Goal: Task Accomplishment & Management: Use online tool/utility

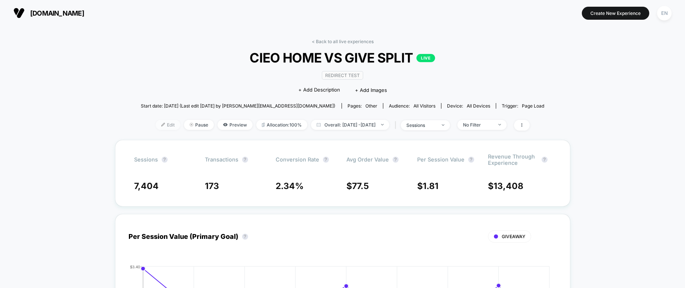
click at [156, 127] on span "Edit" at bounding box center [168, 125] width 25 height 10
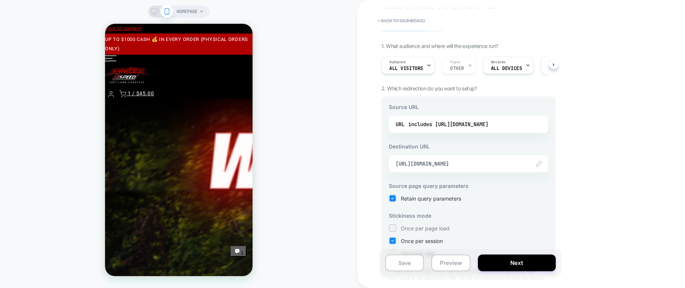
scroll to position [37, 0]
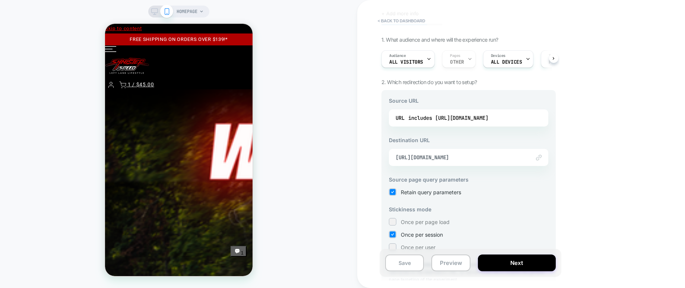
click at [541, 159] on img at bounding box center [539, 158] width 6 height 6
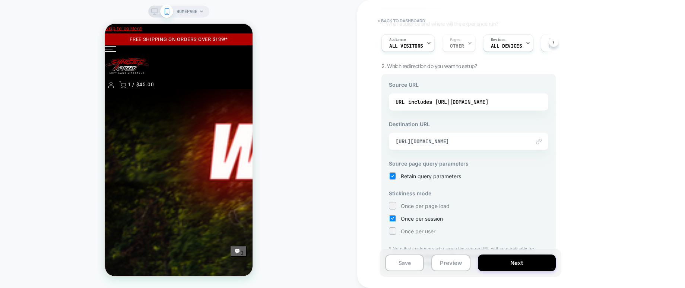
click at [530, 143] on div at bounding box center [534, 142] width 15 height 6
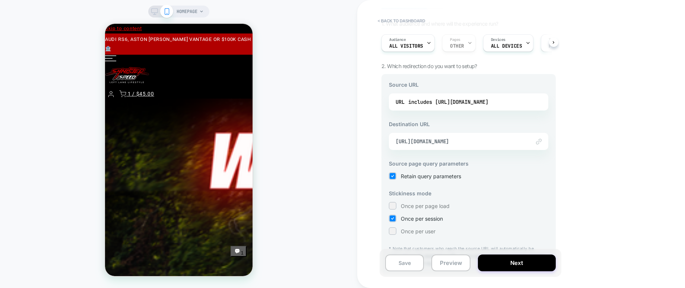
click at [538, 142] on img at bounding box center [539, 142] width 6 height 6
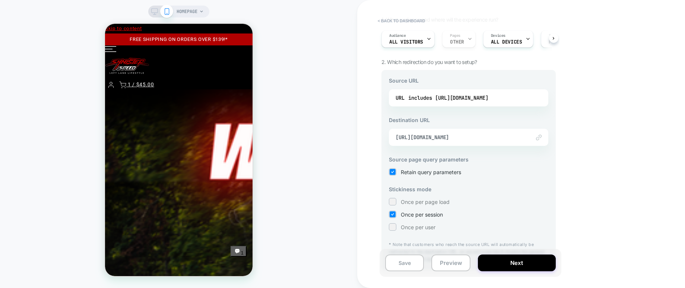
scroll to position [77, 0]
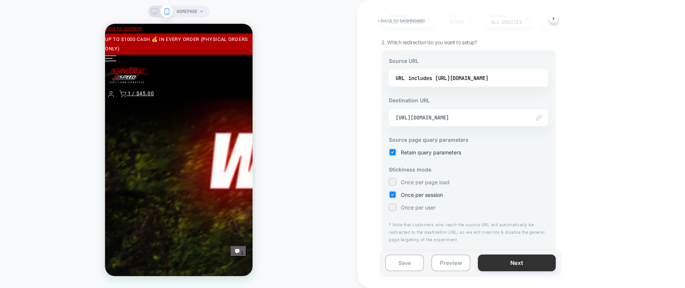
click at [522, 265] on button "Next" at bounding box center [517, 263] width 78 height 17
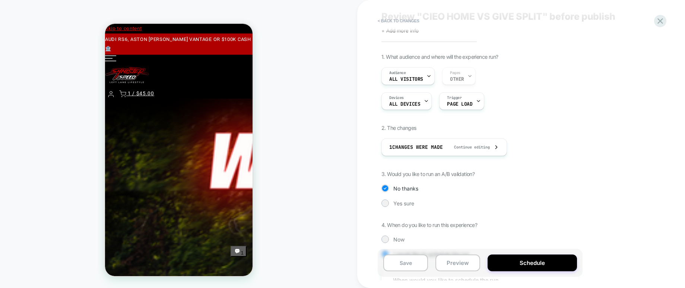
scroll to position [43, 0]
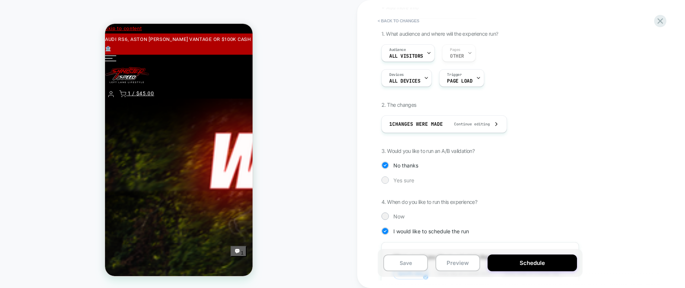
click at [387, 178] on div at bounding box center [385, 180] width 6 height 6
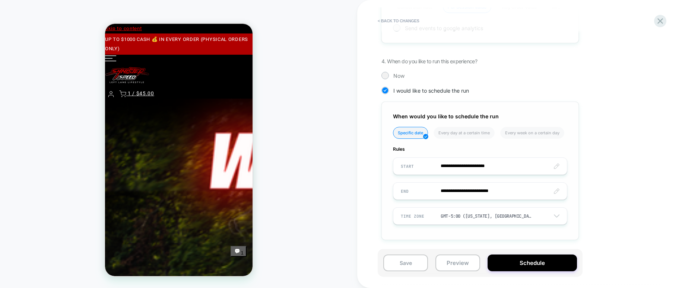
scroll to position [354, 0]
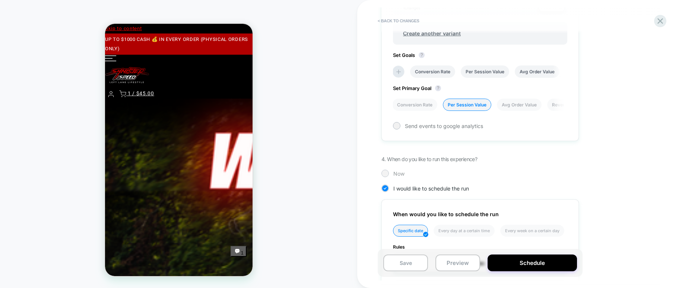
click at [387, 173] on div at bounding box center [385, 174] width 6 height 6
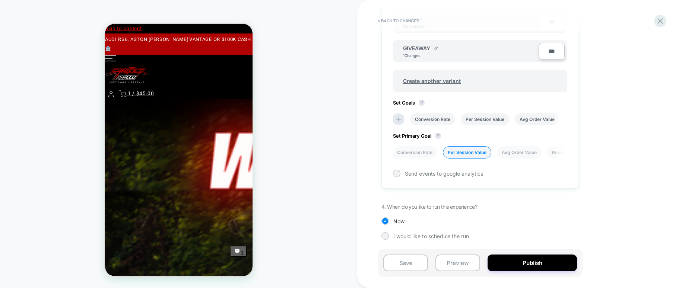
scroll to position [172, 0]
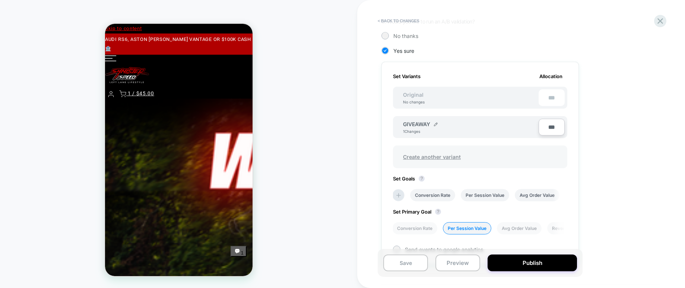
click at [439, 156] on span "Create another variant" at bounding box center [432, 157] width 73 height 18
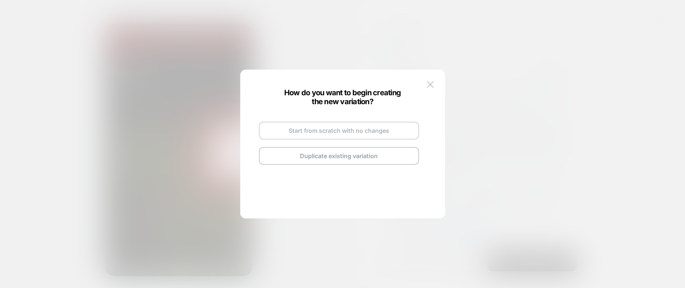
click at [351, 133] on button "Start from scratch with no changes" at bounding box center [339, 131] width 160 height 18
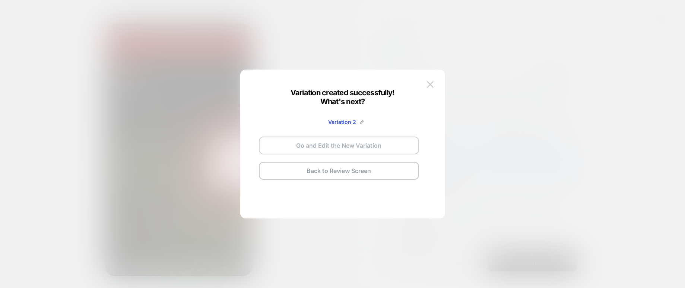
click at [349, 146] on button "Go and Edit the New Variation" at bounding box center [339, 146] width 160 height 18
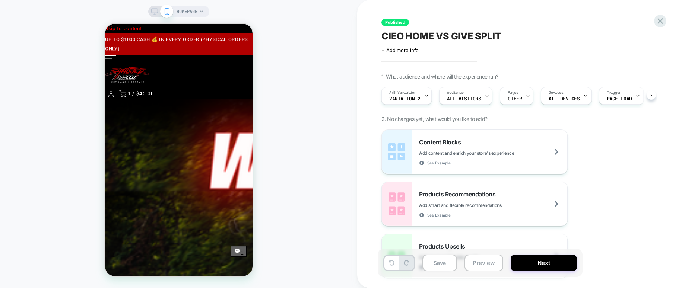
scroll to position [0, 0]
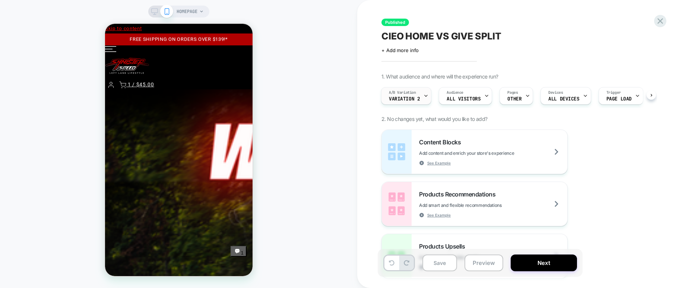
click at [418, 99] on span "Variation 2" at bounding box center [404, 98] width 31 height 5
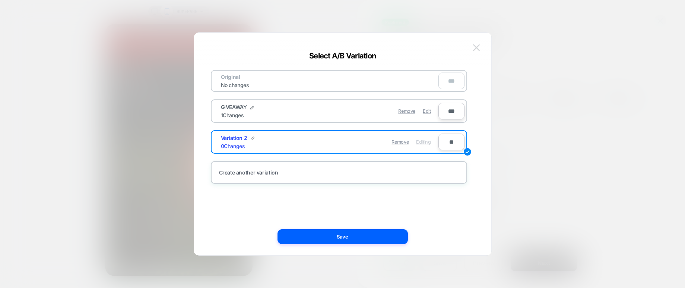
click at [478, 48] on img at bounding box center [476, 47] width 7 height 6
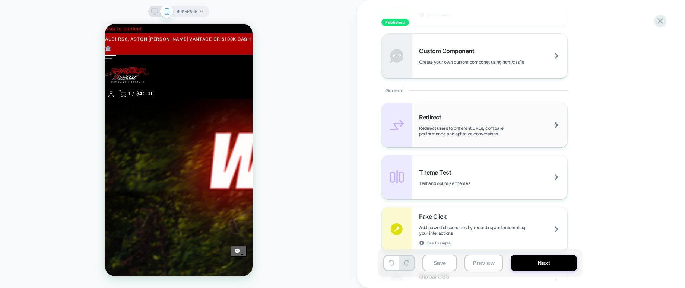
scroll to position [260, 0]
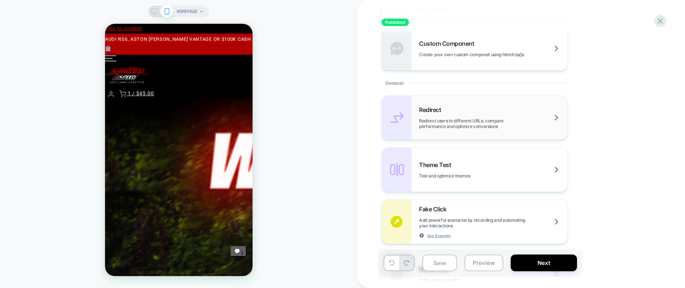
click at [519, 133] on div "Redirect Redirect users to different URLs, compare performance and optimize con…" at bounding box center [475, 118] width 186 height 44
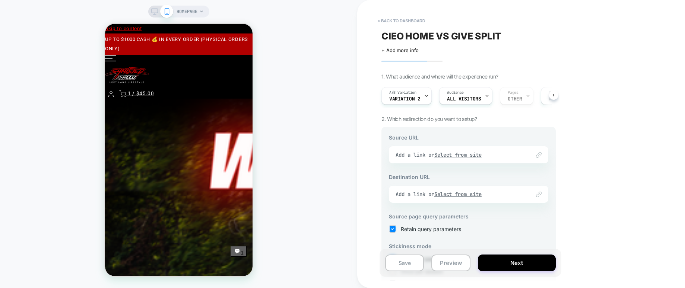
scroll to position [15, 0]
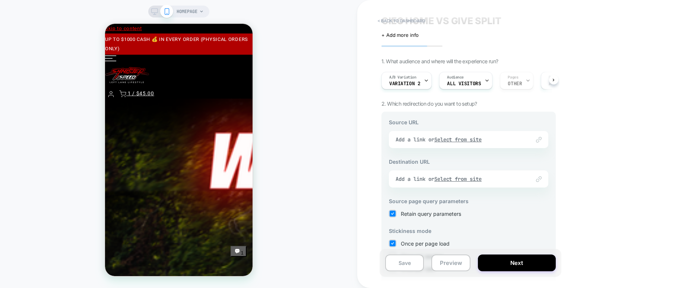
click at [473, 142] on div "Link to Add a link or Select from site" at bounding box center [468, 139] width 159 height 17
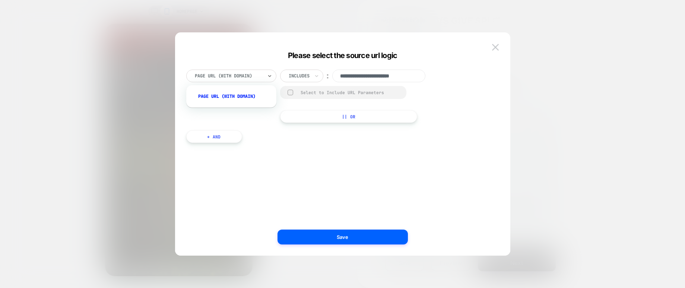
click at [262, 76] on div at bounding box center [229, 76] width 68 height 7
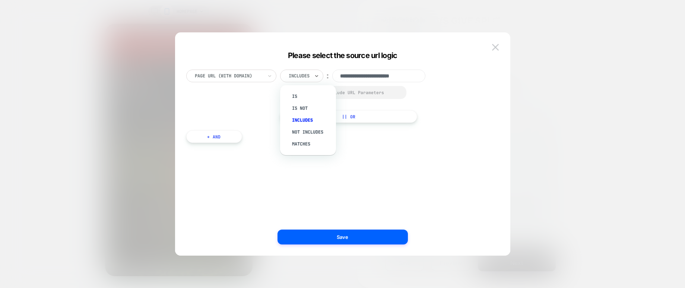
click at [308, 79] on div at bounding box center [299, 76] width 21 height 7
click at [497, 50] on img at bounding box center [495, 47] width 7 height 6
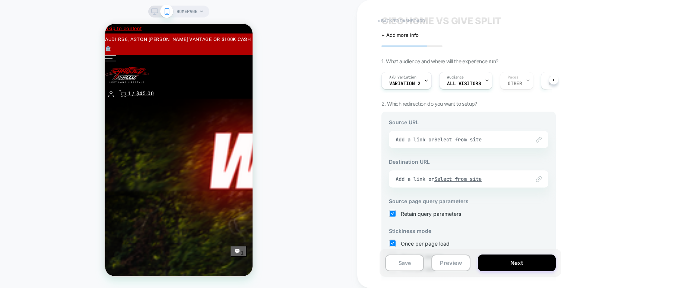
click at [386, 19] on button "< back to dashboard" at bounding box center [401, 21] width 55 height 12
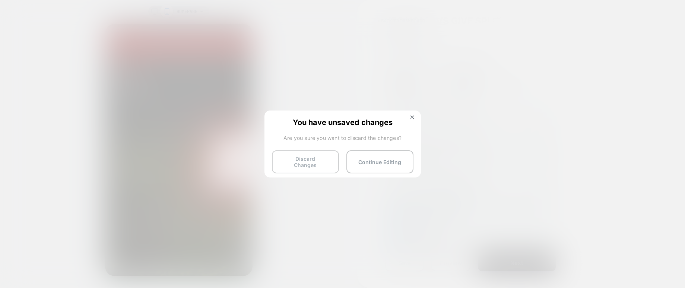
click at [325, 165] on button "Discard Changes" at bounding box center [305, 161] width 67 height 23
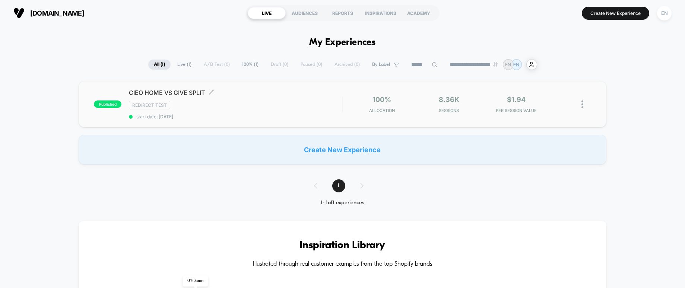
click at [235, 102] on div "Redirect Test" at bounding box center [235, 105] width 213 height 9
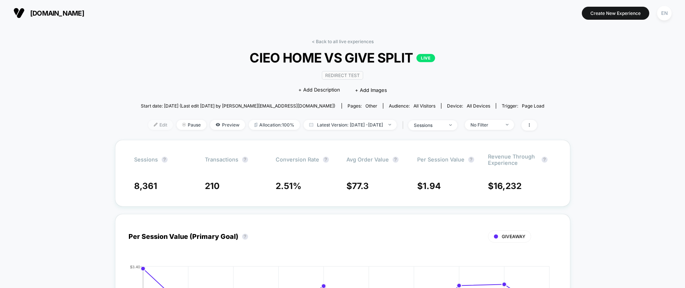
click at [149, 125] on span "Edit" at bounding box center [160, 125] width 25 height 10
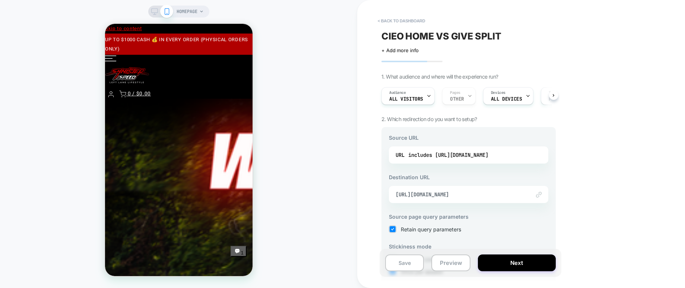
click at [503, 198] on div "Link to [URL][DOMAIN_NAME]" at bounding box center [468, 194] width 159 height 17
click at [538, 196] on img at bounding box center [539, 195] width 6 height 6
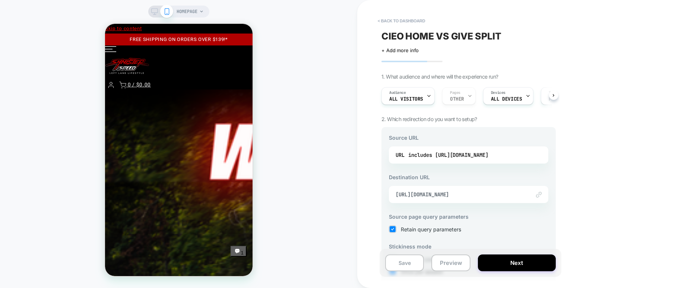
click at [542, 195] on div "Link to [URL][DOMAIN_NAME]" at bounding box center [468, 194] width 159 height 17
click at [481, 191] on span "[URL][DOMAIN_NAME]" at bounding box center [459, 194] width 127 height 7
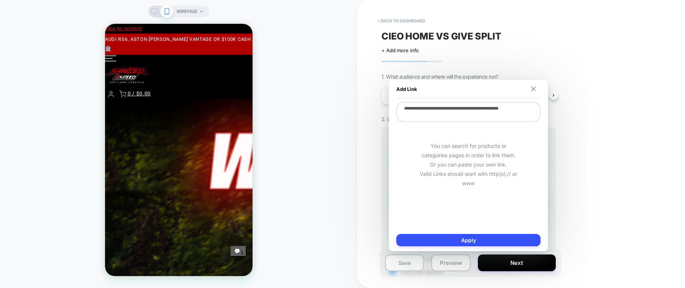
click at [534, 91] on img at bounding box center [533, 88] width 5 height 5
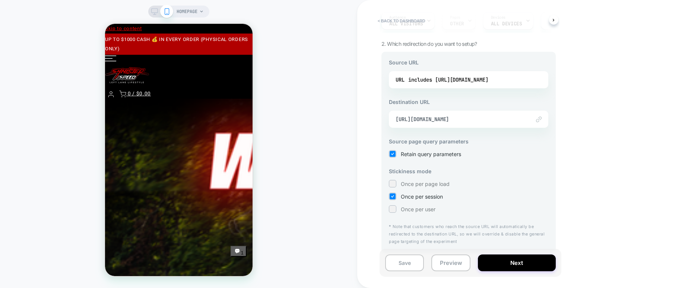
scroll to position [77, 0]
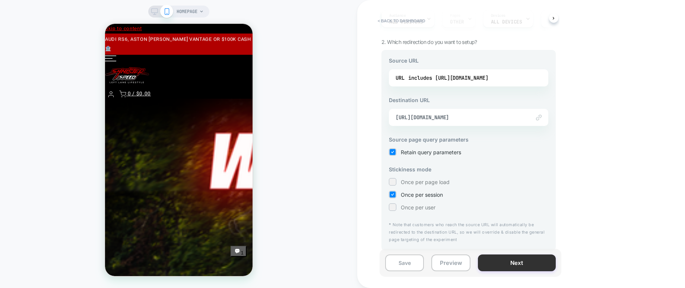
click at [510, 265] on button "Next" at bounding box center [517, 262] width 78 height 17
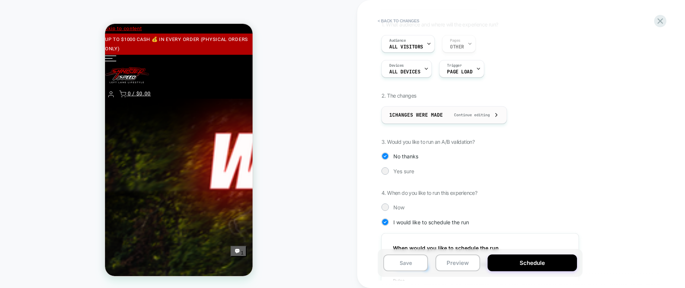
scroll to position [83, 0]
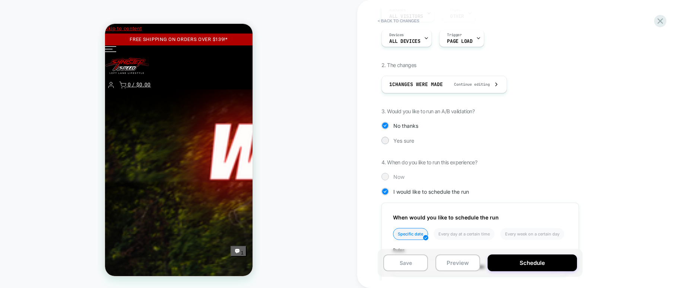
click at [388, 177] on div at bounding box center [384, 176] width 7 height 7
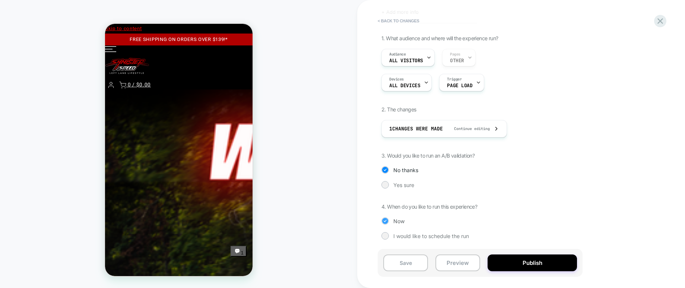
scroll to position [38, 0]
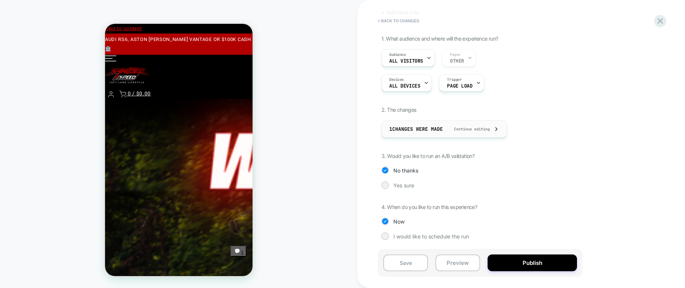
click at [484, 131] on div "1 Changes were made Continue editing" at bounding box center [444, 129] width 110 height 17
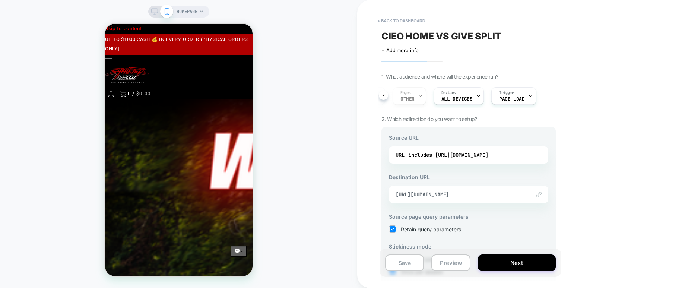
scroll to position [77, 0]
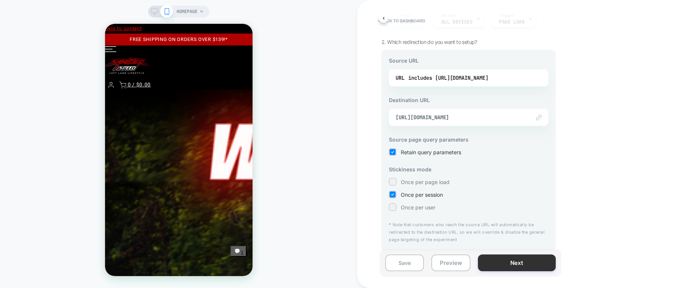
click at [517, 261] on button "Next" at bounding box center [517, 262] width 78 height 17
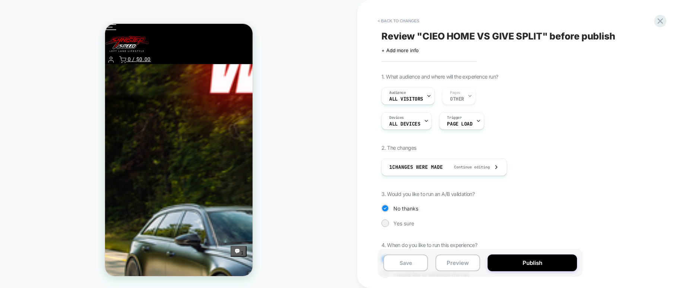
scroll to position [2, 0]
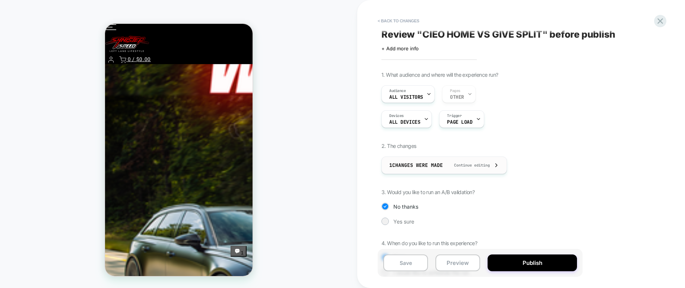
click at [446, 168] on div "1 Changes were made Continue editing" at bounding box center [444, 165] width 110 height 17
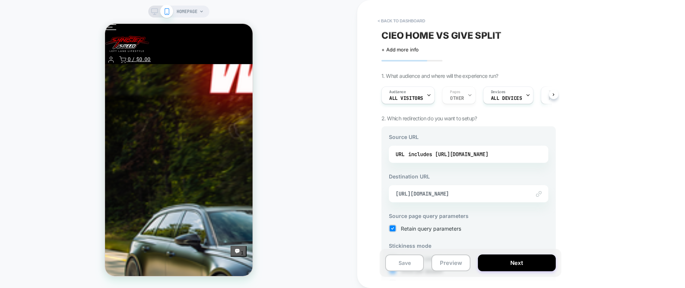
scroll to position [0, 0]
click at [413, 122] on div "CIEO HOME VS GIVE SPLIT Click to edit experience details + Add more info 1. Wha…" at bounding box center [469, 143] width 182 height 273
click at [394, 51] on span "+ Add more info" at bounding box center [399, 50] width 37 height 6
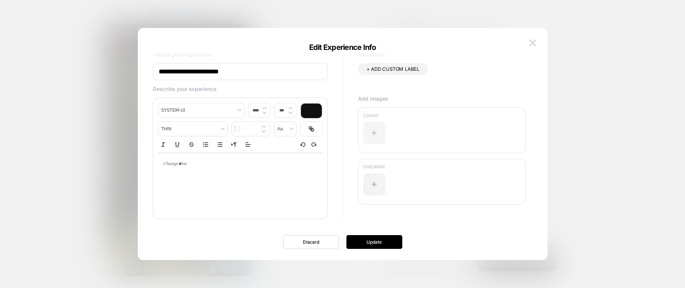
scroll to position [17, 0]
click at [532, 43] on img at bounding box center [532, 42] width 7 height 6
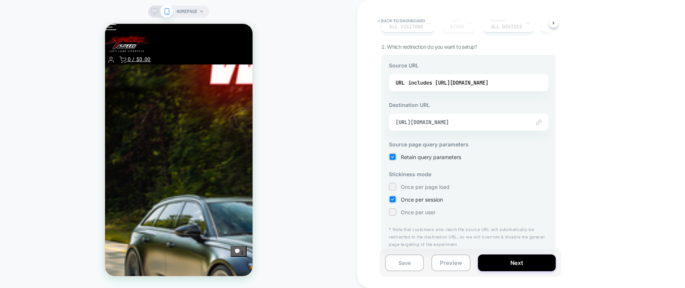
scroll to position [77, 0]
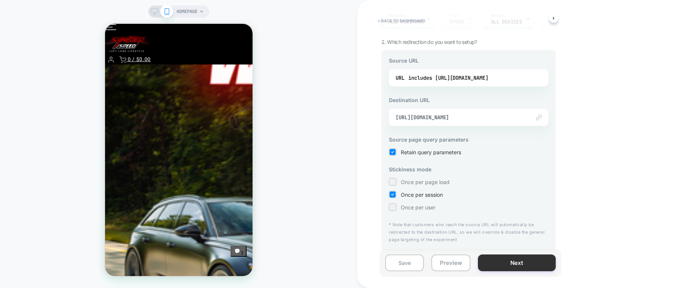
click at [496, 267] on button "Next" at bounding box center [517, 262] width 78 height 17
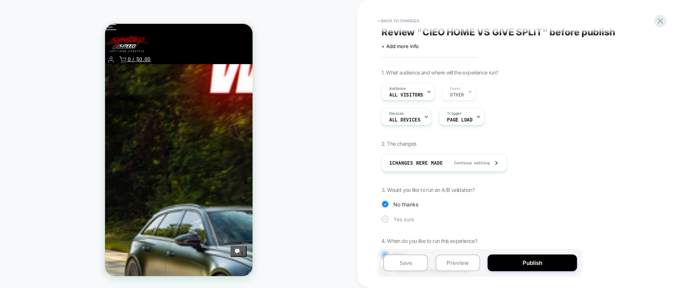
scroll to position [38, 0]
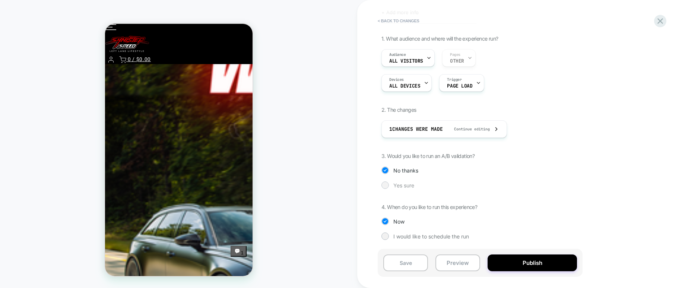
click at [385, 186] on div at bounding box center [385, 185] width 6 height 6
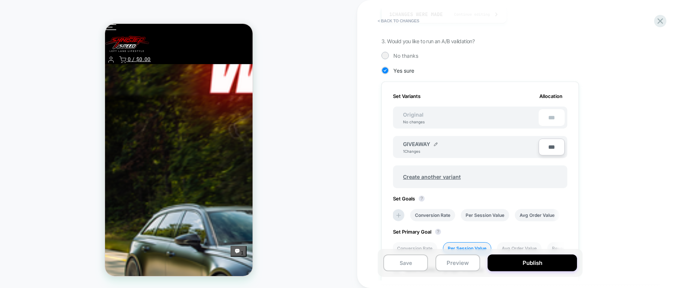
scroll to position [148, 0]
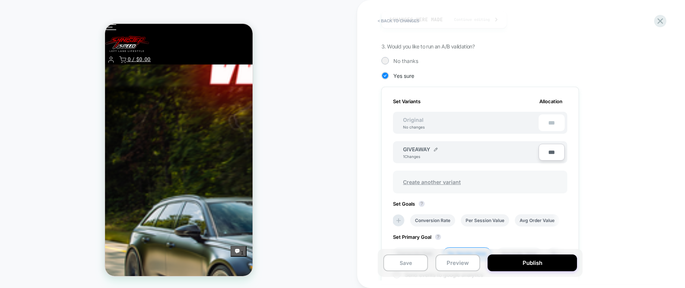
click at [424, 183] on span "Create another variant" at bounding box center [432, 182] width 73 height 18
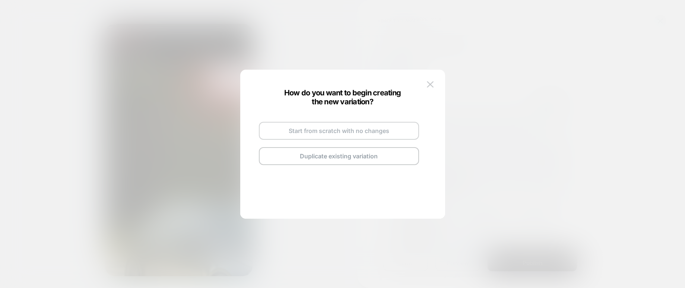
click at [343, 136] on button "Start from scratch with no changes" at bounding box center [339, 131] width 160 height 18
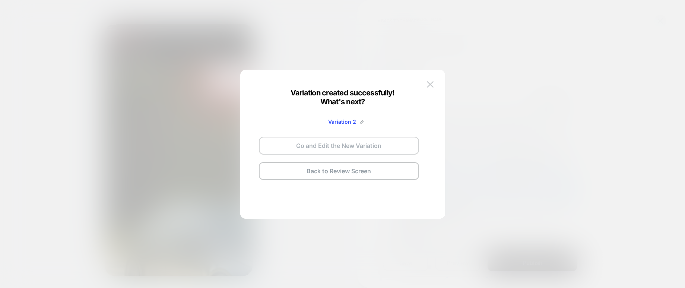
click at [354, 147] on button "Go and Edit the New Variation" at bounding box center [339, 146] width 160 height 18
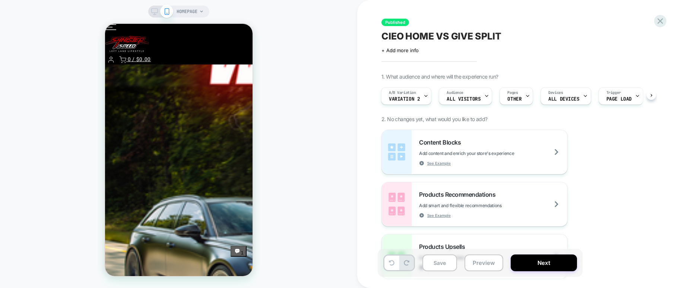
scroll to position [165, 0]
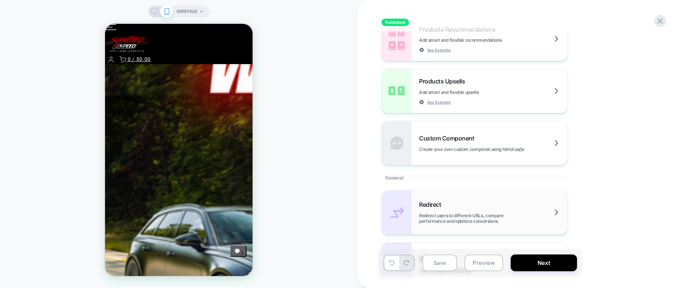
click at [508, 203] on div "Redirect Redirect users to different URLs, compare performance and optimize con…" at bounding box center [493, 212] width 148 height 23
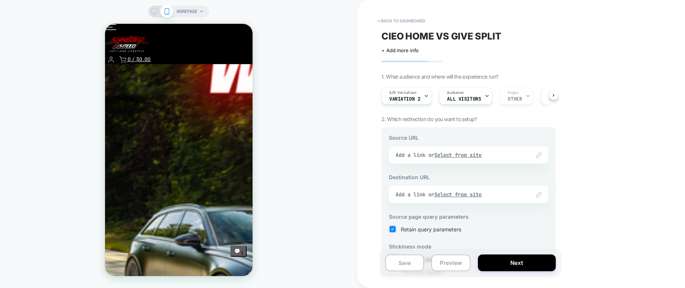
scroll to position [10, 0]
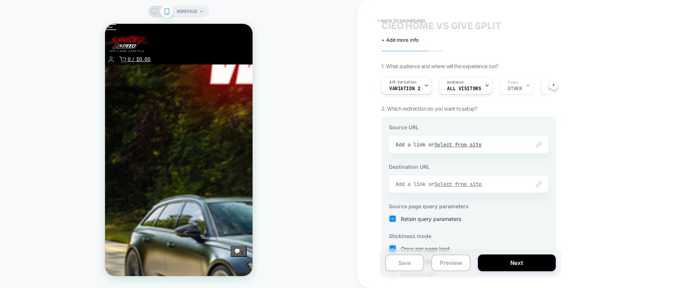
click at [463, 186] on u "Select from site" at bounding box center [458, 184] width 48 height 7
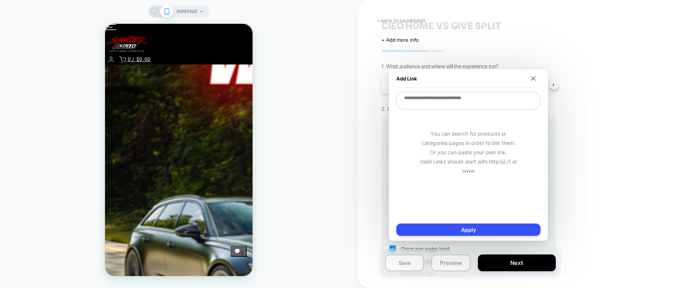
click at [441, 107] on textarea at bounding box center [468, 101] width 144 height 18
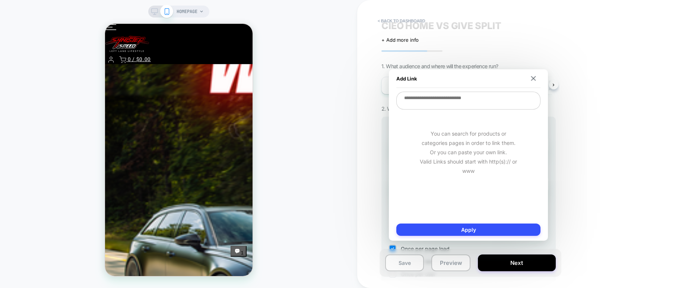
paste textarea "**********"
type textarea "**********"
click at [481, 229] on button "Apply" at bounding box center [468, 230] width 144 height 12
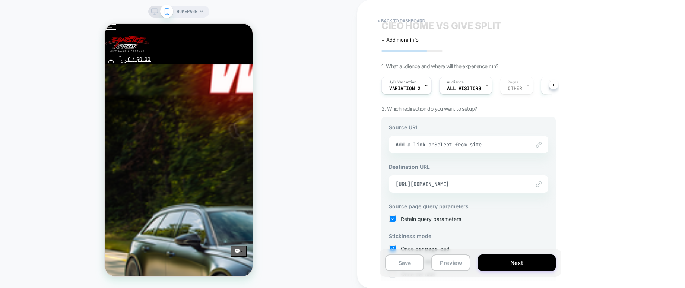
scroll to position [14, 0]
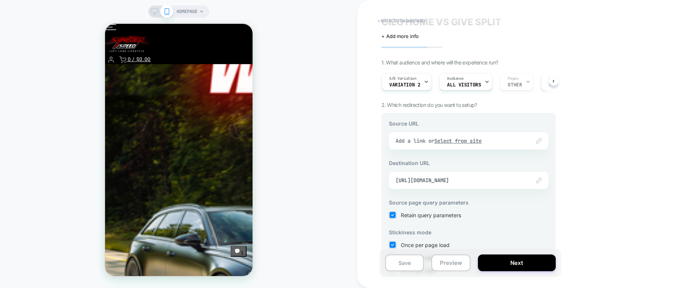
click at [462, 142] on div "Link to Add a link or Select from site" at bounding box center [468, 140] width 159 height 17
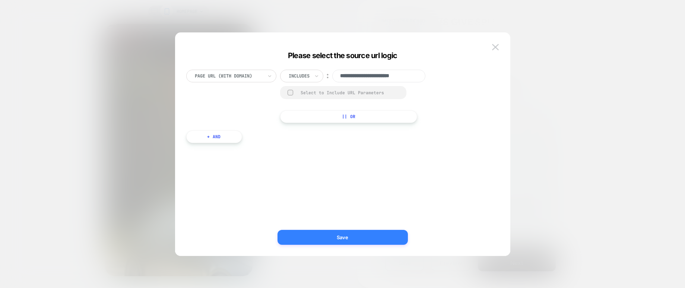
click at [353, 238] on button "Save" at bounding box center [343, 237] width 130 height 15
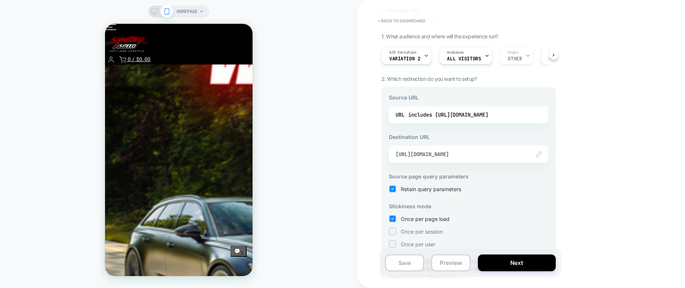
scroll to position [40, 0]
click at [394, 232] on div at bounding box center [393, 232] width 6 height 6
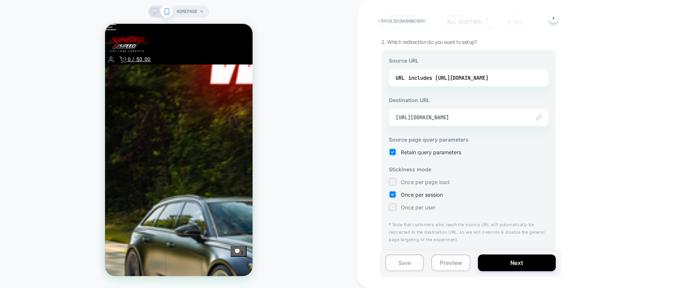
scroll to position [0, 0]
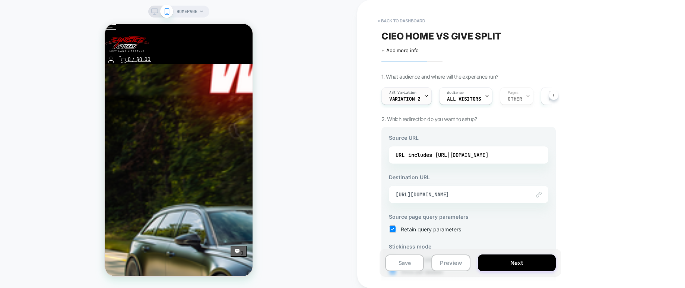
click at [417, 96] on div "A/B Variation Variation 2" at bounding box center [405, 96] width 46 height 17
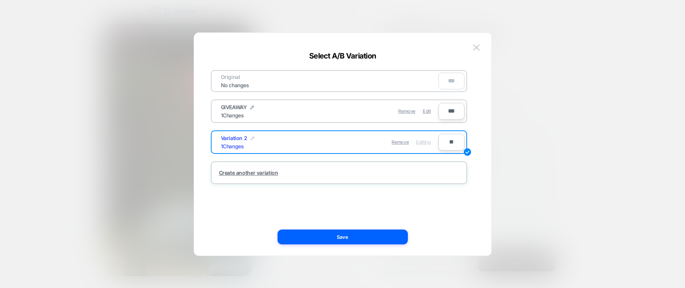
click at [251, 138] on img at bounding box center [253, 138] width 4 height 4
drag, startPoint x: 261, startPoint y: 145, endPoint x: 229, endPoint y: 142, distance: 32.2
click at [229, 142] on input "**********" at bounding box center [248, 142] width 54 height 15
drag, startPoint x: 244, startPoint y: 143, endPoint x: 207, endPoint y: 143, distance: 36.9
click at [207, 143] on div "**********" at bounding box center [339, 144] width 275 height 193
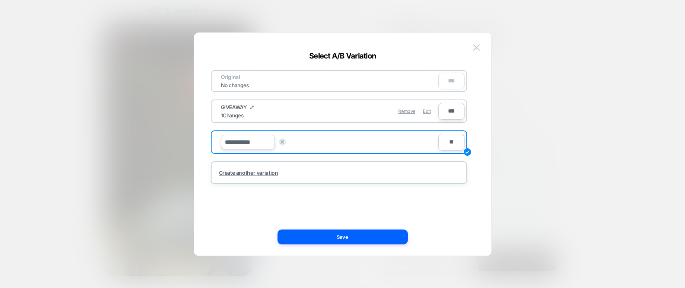
drag, startPoint x: 257, startPoint y: 141, endPoint x: 203, endPoint y: 143, distance: 54.4
click at [203, 143] on div "**********" at bounding box center [339, 144] width 275 height 193
type input "********"
click at [307, 143] on strong "Save" at bounding box center [303, 142] width 12 height 6
click at [448, 142] on input "**" at bounding box center [451, 142] width 26 height 17
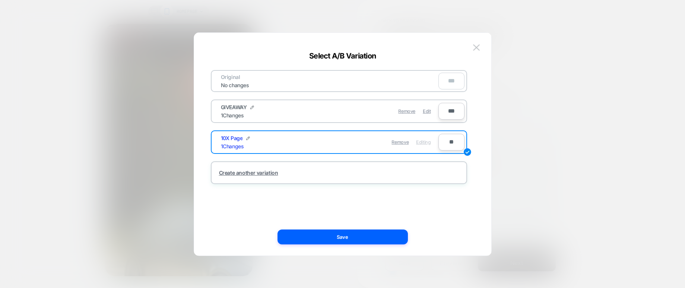
type input "***"
type input "**"
type input "***"
click at [343, 240] on button "Save" at bounding box center [343, 236] width 130 height 15
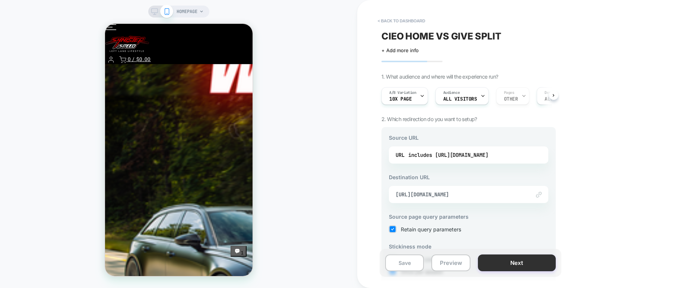
click at [527, 267] on button "Next" at bounding box center [517, 262] width 78 height 17
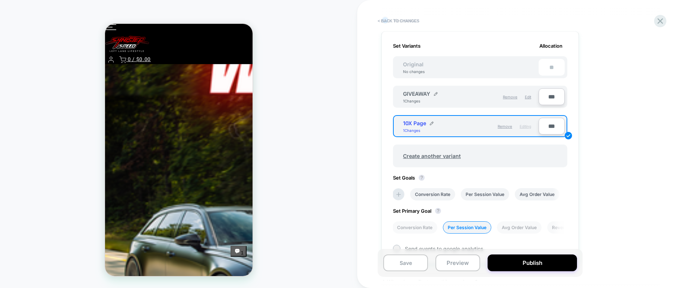
scroll to position [208, 0]
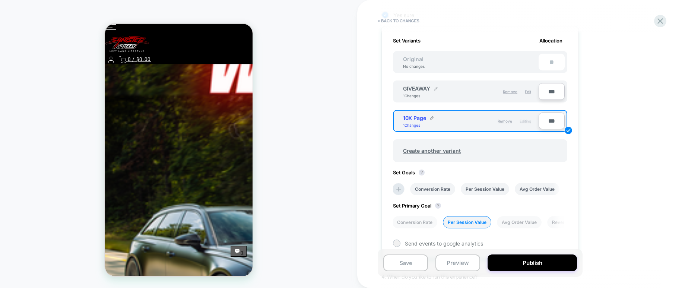
click at [436, 90] on img at bounding box center [436, 89] width 4 height 4
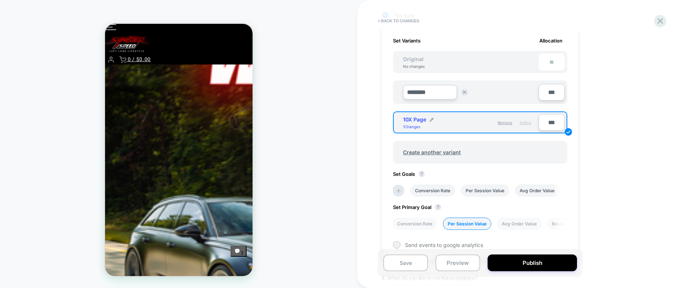
click at [467, 79] on div "******** Save ***" at bounding box center [480, 88] width 174 height 31
click at [608, 97] on div "1. What audience and where will the experience run? Audience All Visitors Pages…" at bounding box center [517, 93] width 272 height 457
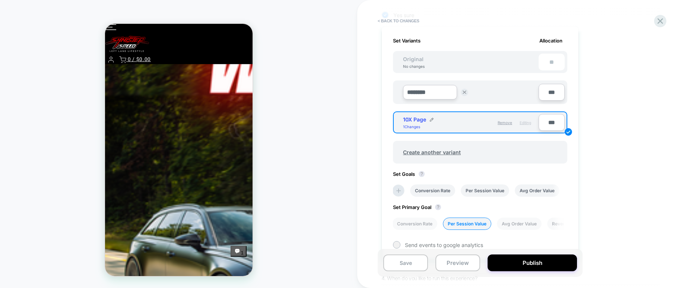
click at [468, 94] on div at bounding box center [464, 92] width 7 height 15
click at [466, 93] on button at bounding box center [464, 92] width 7 height 7
click at [528, 92] on span "Edit" at bounding box center [528, 91] width 6 height 4
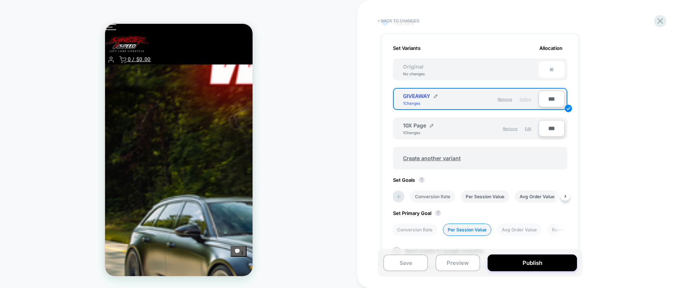
scroll to position [0, 0]
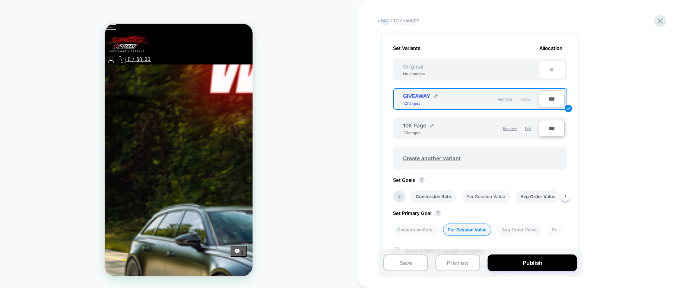
click at [478, 195] on li "Per Session Value" at bounding box center [486, 196] width 48 height 12
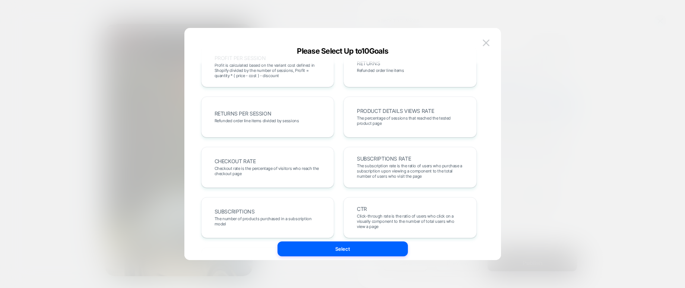
scroll to position [278, 0]
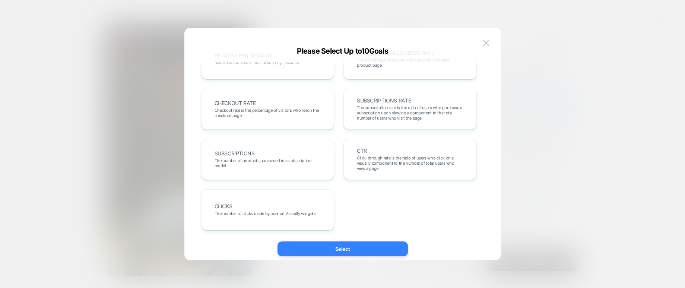
click at [353, 251] on button "Select" at bounding box center [343, 248] width 130 height 15
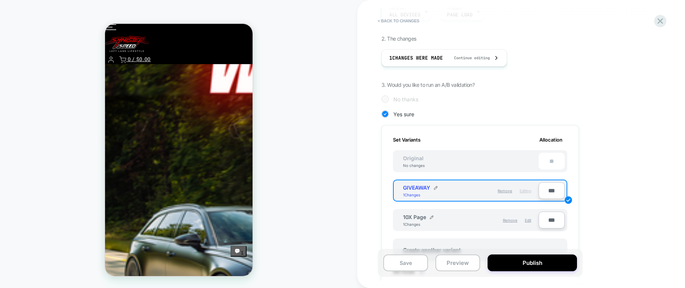
scroll to position [0, 0]
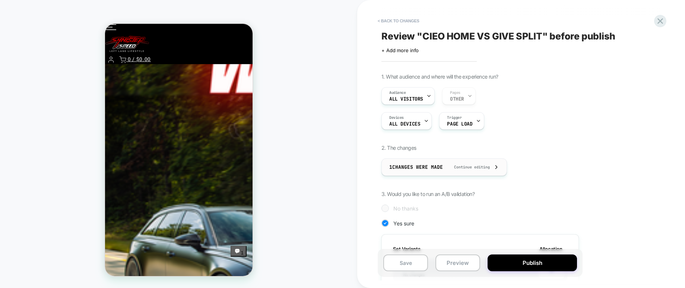
click at [417, 165] on span "1 Changes were made" at bounding box center [416, 167] width 54 height 6
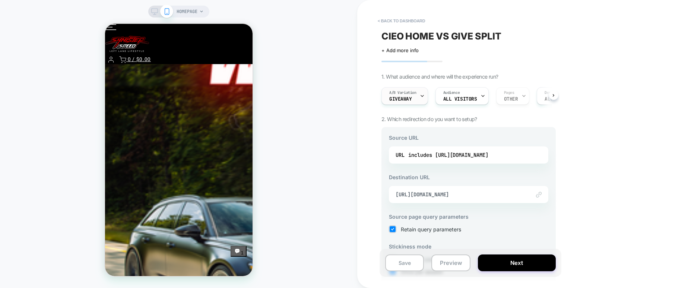
click at [414, 99] on div "A/B Variation GIVEAWAY" at bounding box center [403, 96] width 42 height 17
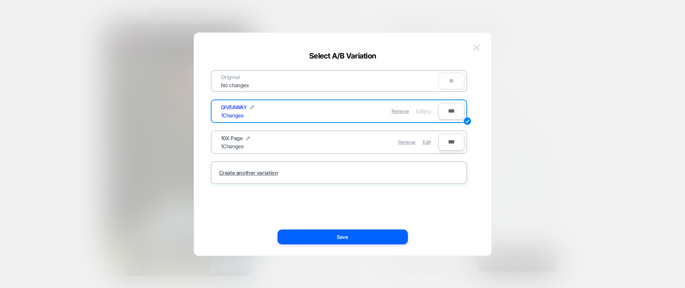
click at [476, 48] on img at bounding box center [476, 47] width 7 height 6
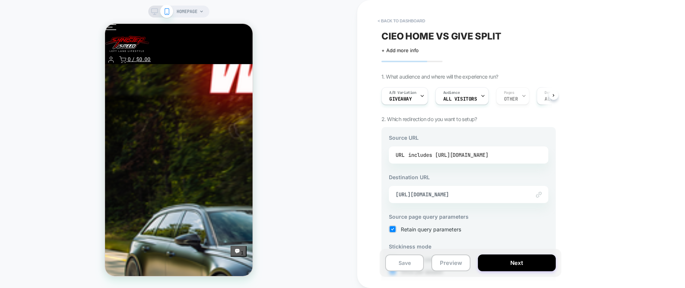
click at [518, 153] on div "URL includes [URL][DOMAIN_NAME]" at bounding box center [469, 154] width 146 height 11
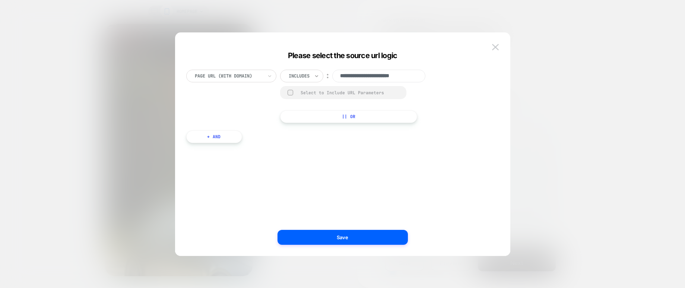
click at [316, 77] on icon at bounding box center [316, 75] width 5 height 7
click at [264, 98] on div "**********" at bounding box center [338, 96] width 305 height 53
click at [309, 80] on div "Includes" at bounding box center [299, 76] width 22 height 8
click at [305, 108] on div "Is not" at bounding box center [312, 108] width 48 height 12
click at [289, 93] on div at bounding box center [291, 93] width 6 height 6
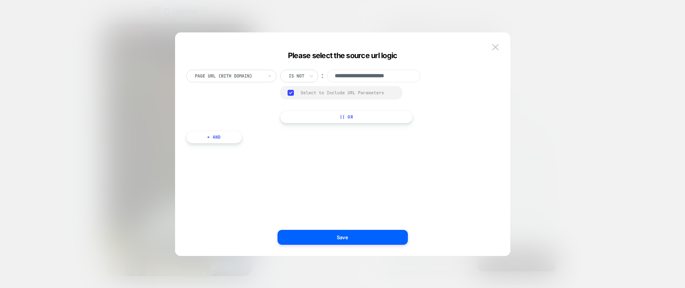
click at [292, 92] on rect at bounding box center [291, 93] width 6 height 6
click at [265, 77] on div "Page Url (WITH DOMAIN)" at bounding box center [231, 76] width 90 height 13
click at [305, 76] on div "Is not" at bounding box center [296, 76] width 17 height 8
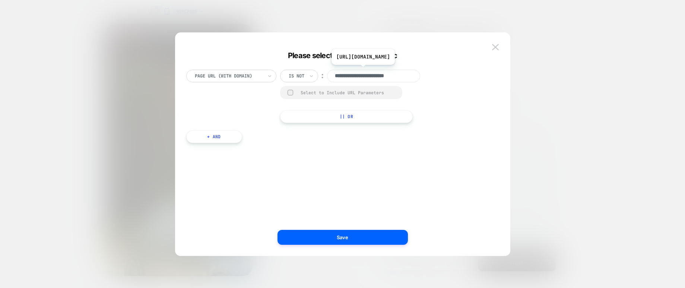
click at [352, 77] on input "**********" at bounding box center [373, 76] width 93 height 13
click at [412, 79] on input "**********" at bounding box center [373, 76] width 93 height 13
click at [410, 79] on input "**********" at bounding box center [373, 76] width 93 height 13
type input "*"
paste input "**********"
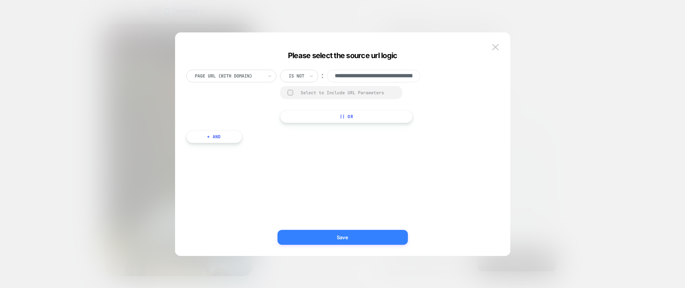
type input "**********"
click at [353, 236] on button "Save" at bounding box center [343, 237] width 130 height 15
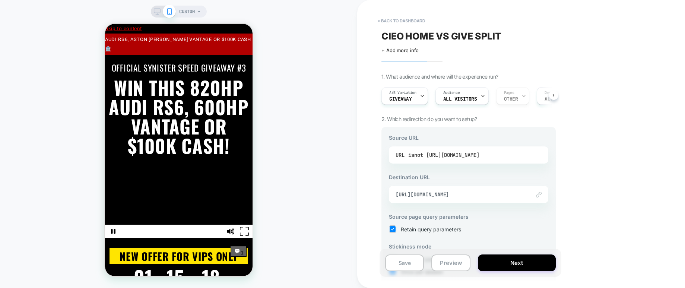
click at [444, 149] on div "isnot [URL][DOMAIN_NAME]" at bounding box center [443, 154] width 71 height 11
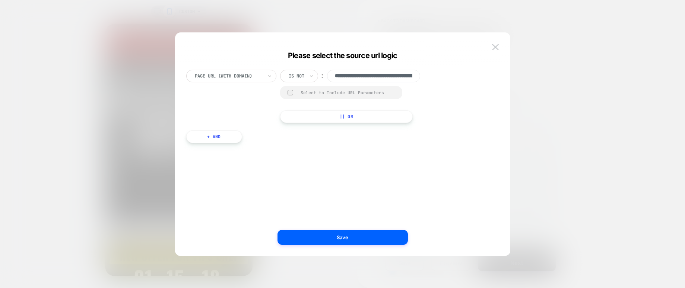
click at [335, 119] on button "|| Or" at bounding box center [346, 116] width 133 height 13
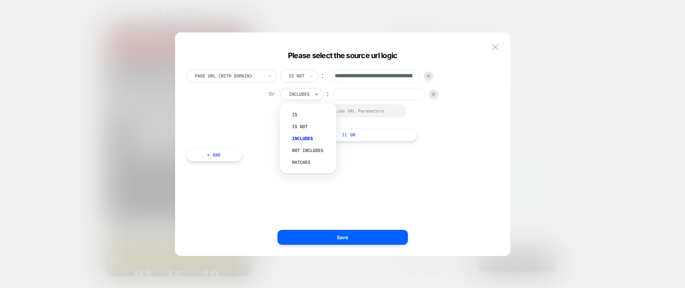
click at [307, 96] on div at bounding box center [299, 94] width 21 height 7
click at [308, 126] on div "Is not" at bounding box center [312, 127] width 48 height 12
click at [334, 95] on input at bounding box center [373, 94] width 93 height 13
paste input "**********"
type input "**********"
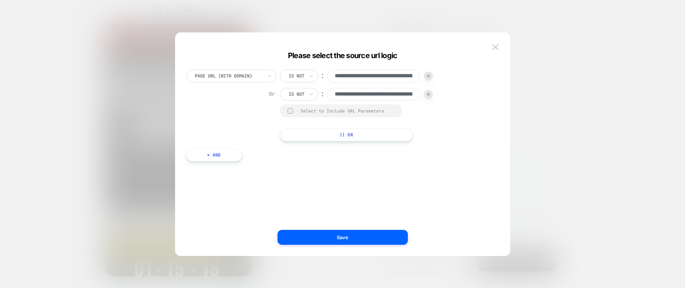
scroll to position [0, 64]
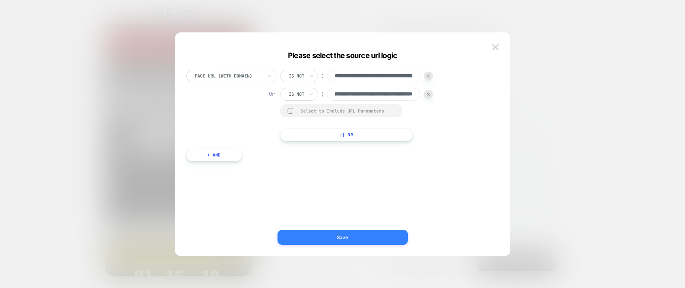
click at [352, 239] on button "Save" at bounding box center [343, 237] width 130 height 15
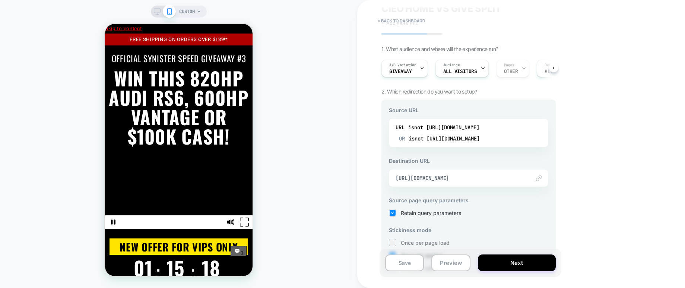
scroll to position [53, 0]
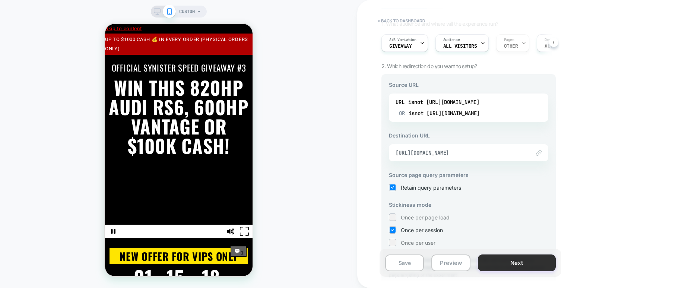
click at [520, 264] on button "Next" at bounding box center [517, 262] width 78 height 17
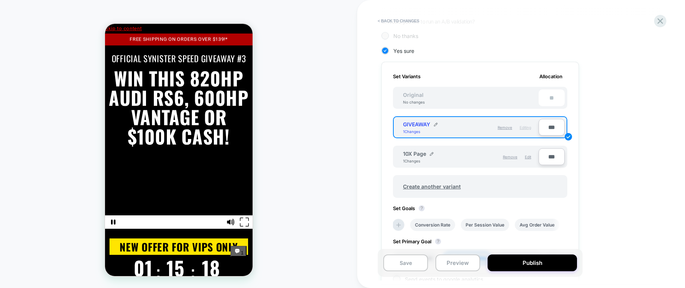
scroll to position [172, 0]
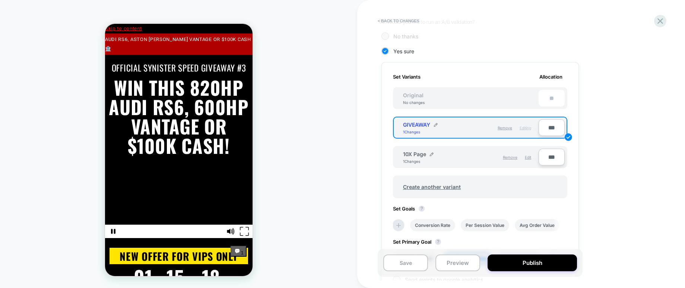
click at [455, 158] on div "10X Page 1 Changes" at bounding box center [437, 157] width 68 height 13
click at [447, 160] on div "10X Page 1 Changes" at bounding box center [437, 157] width 68 height 13
click at [414, 153] on span "10X Page" at bounding box center [414, 154] width 23 height 6
click at [529, 158] on span "Edit" at bounding box center [528, 157] width 6 height 4
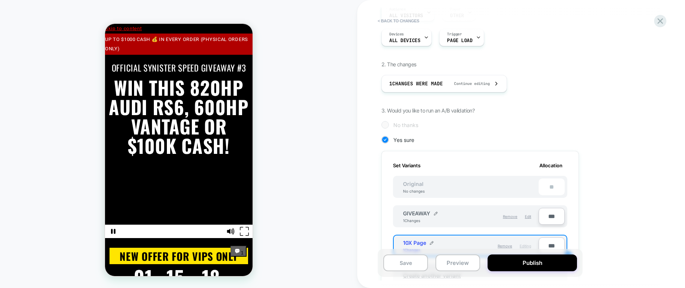
scroll to position [0, 0]
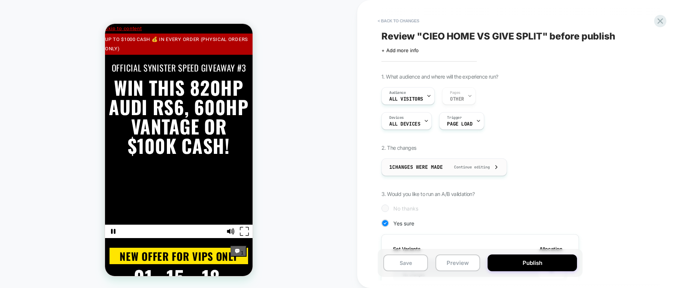
click at [460, 171] on div "1 Changes were made Continue editing" at bounding box center [444, 167] width 110 height 17
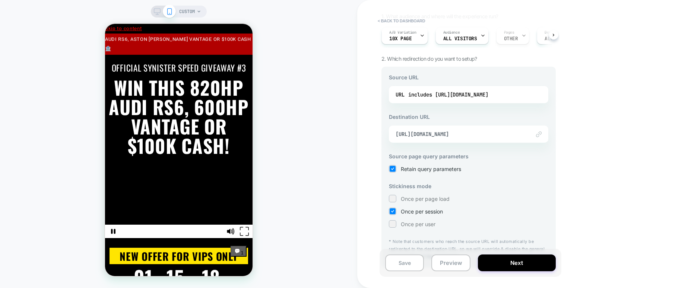
scroll to position [67, 0]
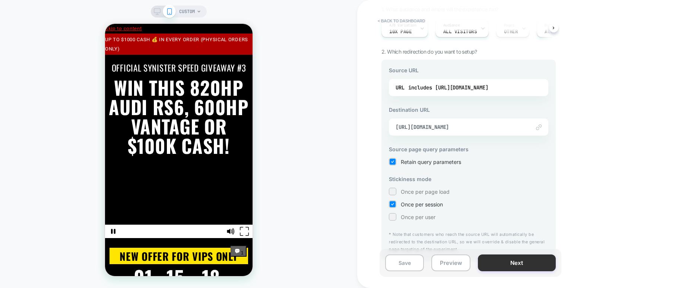
click at [517, 264] on button "Next" at bounding box center [517, 262] width 78 height 17
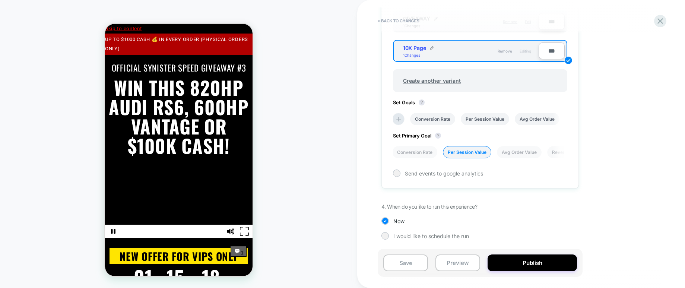
scroll to position [276, 0]
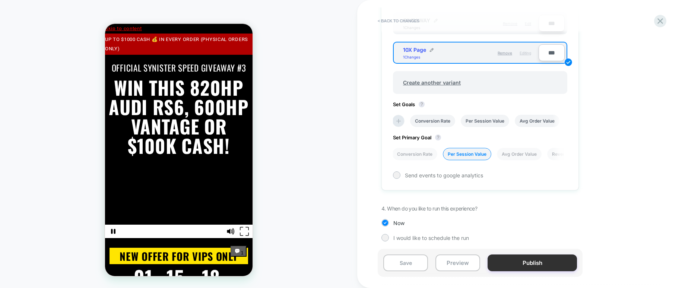
click at [535, 265] on button "Publish" at bounding box center [532, 262] width 89 height 17
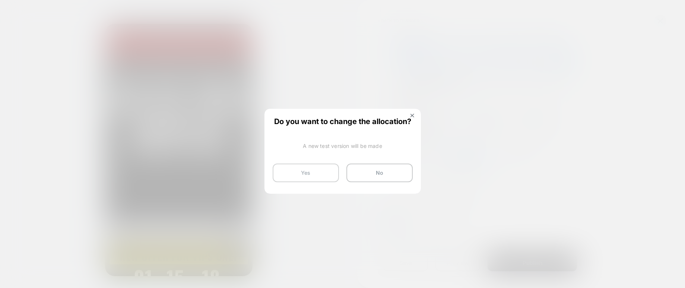
click at [321, 172] on button "Yes" at bounding box center [306, 173] width 66 height 19
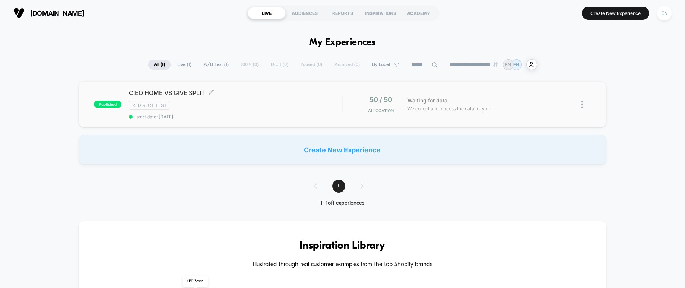
click at [174, 92] on span "CIEO HOME VS GIVE SPLIT Click to edit experience details" at bounding box center [235, 92] width 213 height 7
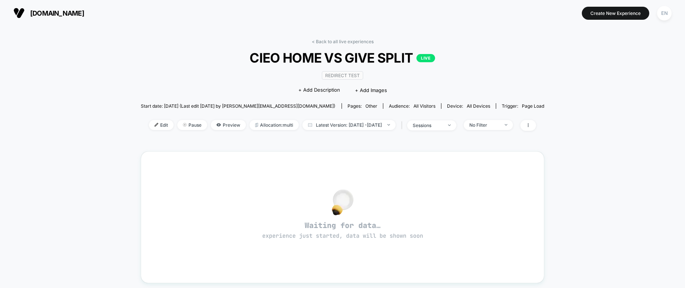
click at [231, 57] on span "CIEO HOME VS GIVE SPLIT LIVE" at bounding box center [342, 58] width 363 height 16
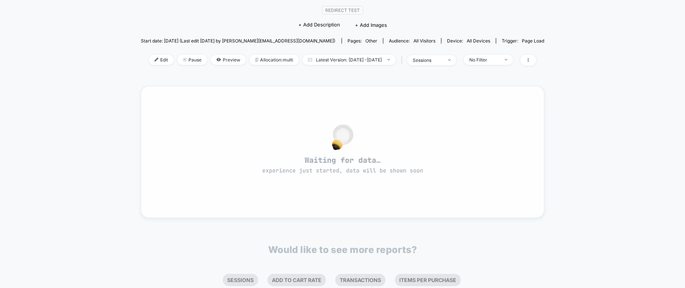
scroll to position [17, 0]
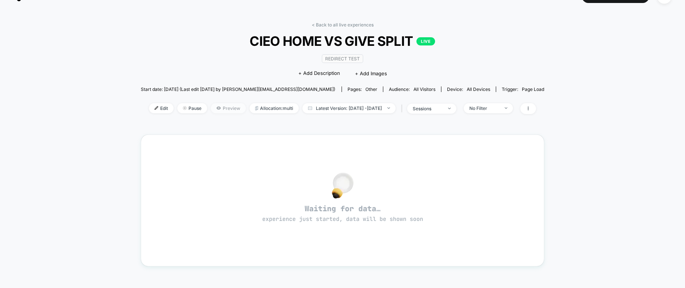
click at [217, 109] on span "Preview" at bounding box center [228, 108] width 35 height 10
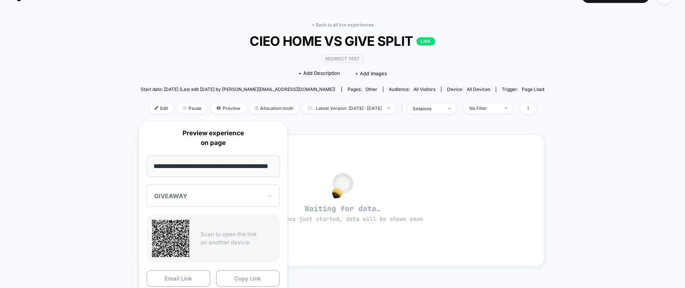
scroll to position [16, 0]
click at [253, 203] on div "GIVEAWAY" at bounding box center [212, 195] width 133 height 22
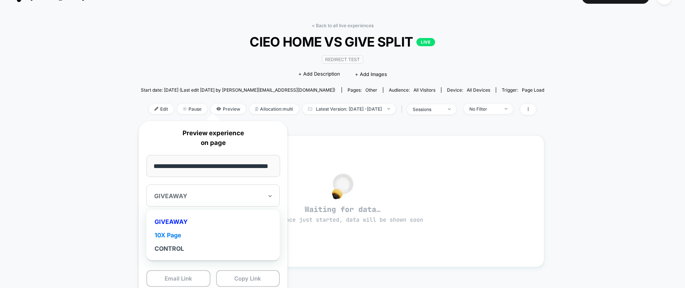
click at [246, 233] on div "10X Page" at bounding box center [213, 234] width 126 height 13
click at [243, 198] on div at bounding box center [208, 195] width 109 height 7
click at [206, 245] on div "CONTROL" at bounding box center [213, 248] width 126 height 13
click at [263, 189] on div "CONTROL" at bounding box center [212, 195] width 133 height 22
click at [178, 224] on div "GIVEAWAY" at bounding box center [213, 221] width 126 height 13
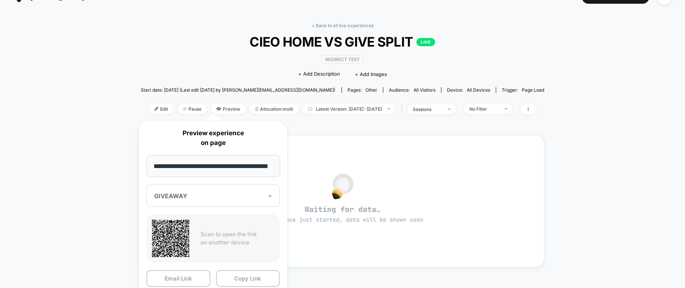
click at [223, 165] on input "**********" at bounding box center [213, 166] width 134 height 22
click at [238, 197] on div at bounding box center [208, 195] width 109 height 7
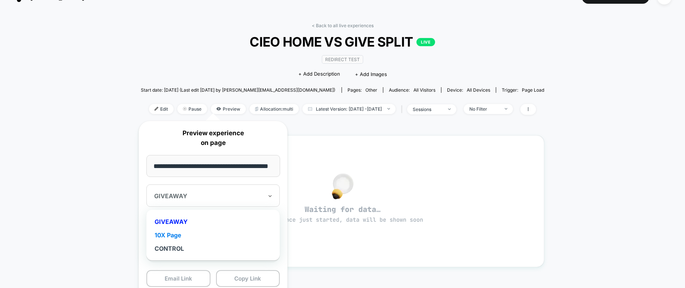
click at [178, 236] on div "10X Page" at bounding box center [213, 234] width 126 height 13
click at [216, 197] on div at bounding box center [208, 195] width 109 height 7
click at [190, 223] on div "GIVEAWAY" at bounding box center [213, 221] width 126 height 13
click at [234, 201] on div "GIVEAWAY" at bounding box center [212, 195] width 133 height 22
click at [207, 234] on div "10X Page" at bounding box center [213, 234] width 126 height 13
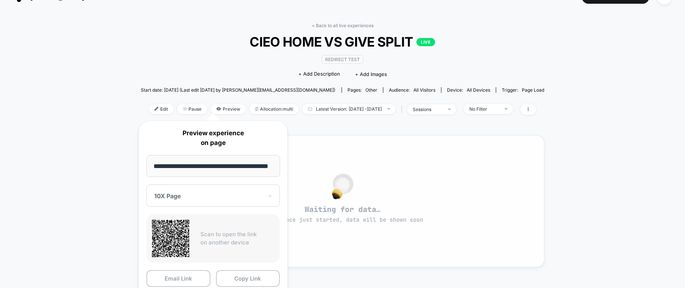
click at [348, 244] on div "Waiting for data… experience just started, data will be shown soon" at bounding box center [342, 201] width 377 height 105
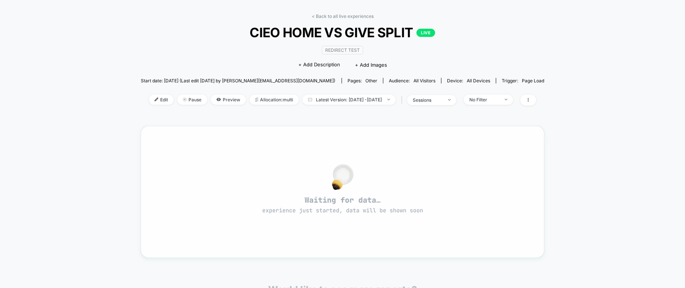
scroll to position [36, 0]
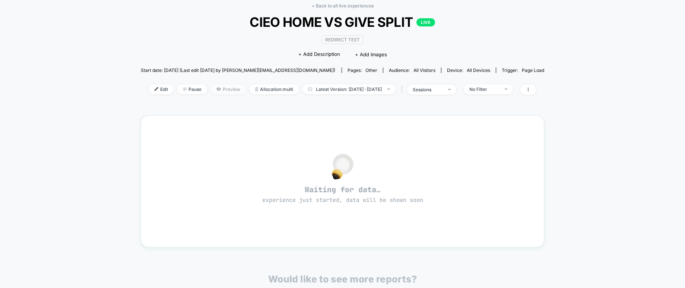
click at [211, 91] on span "Preview" at bounding box center [228, 89] width 35 height 10
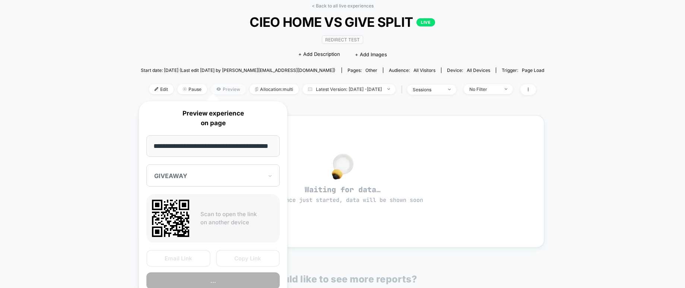
scroll to position [0, 20]
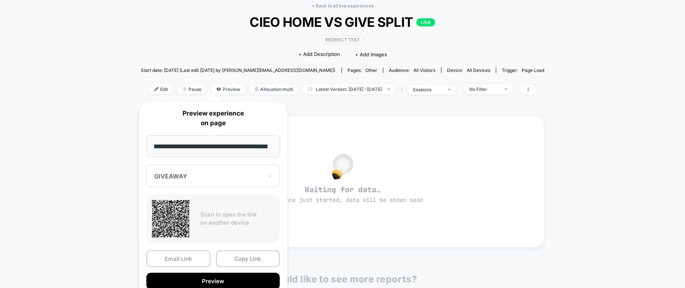
click at [235, 168] on div "GIVEAWAY" at bounding box center [212, 176] width 133 height 22
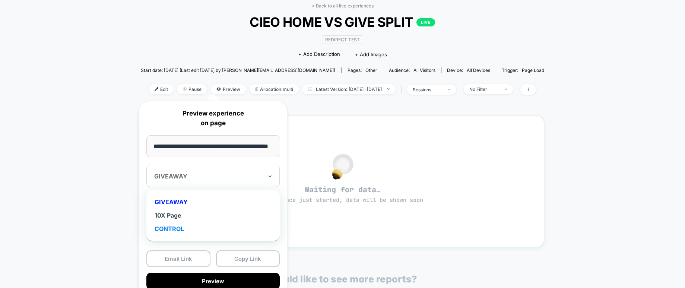
click at [219, 226] on div "CONTROL" at bounding box center [213, 228] width 126 height 13
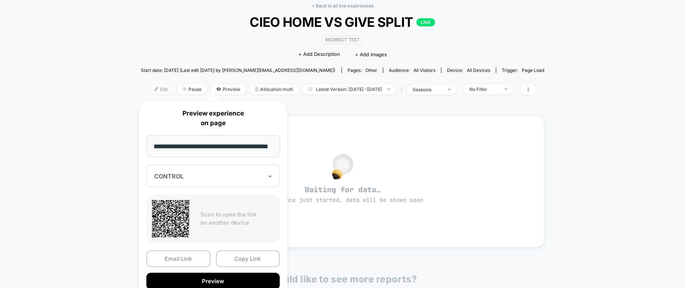
click at [149, 87] on span "Edit" at bounding box center [161, 89] width 25 height 10
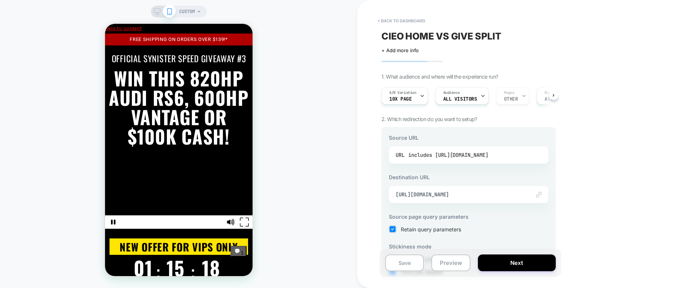
click at [521, 158] on div "URL includes [URL][DOMAIN_NAME]" at bounding box center [469, 154] width 146 height 11
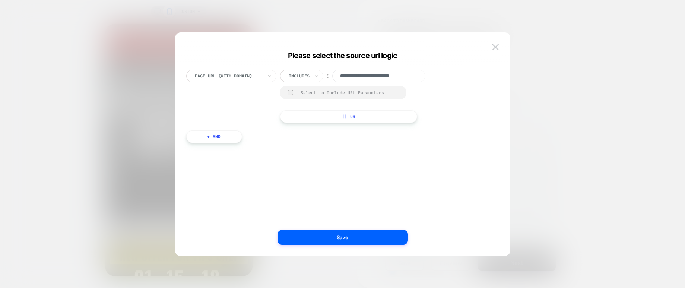
click at [313, 77] on div "Includes" at bounding box center [301, 76] width 43 height 13
click at [299, 95] on div "Is" at bounding box center [312, 97] width 48 height 12
click at [375, 77] on input "**********" at bounding box center [363, 76] width 93 height 13
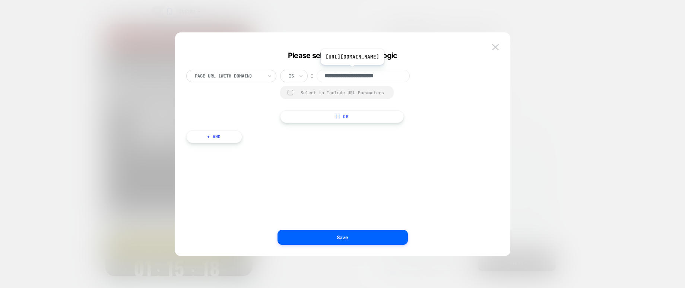
click at [387, 78] on input "**********" at bounding box center [363, 76] width 93 height 13
click at [389, 78] on input "**********" at bounding box center [363, 76] width 93 height 13
click at [394, 77] on input "**********" at bounding box center [363, 76] width 93 height 13
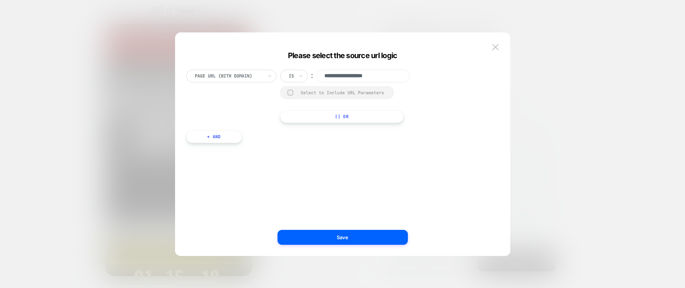
click at [396, 76] on input "**********" at bounding box center [363, 76] width 93 height 13
type input "*"
paste input "**********"
type input "**********"
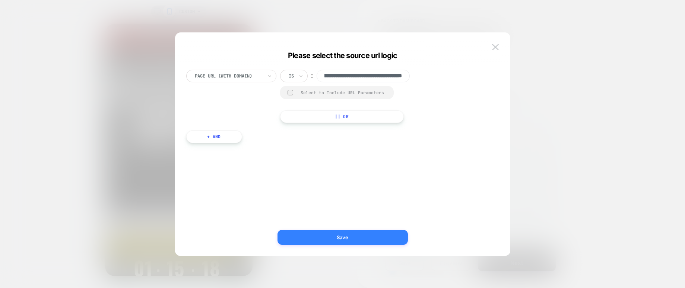
click at [352, 235] on button "Save" at bounding box center [343, 237] width 130 height 15
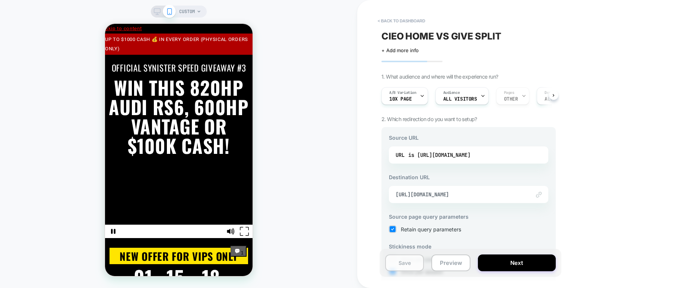
click at [402, 265] on button "Save" at bounding box center [404, 262] width 39 height 17
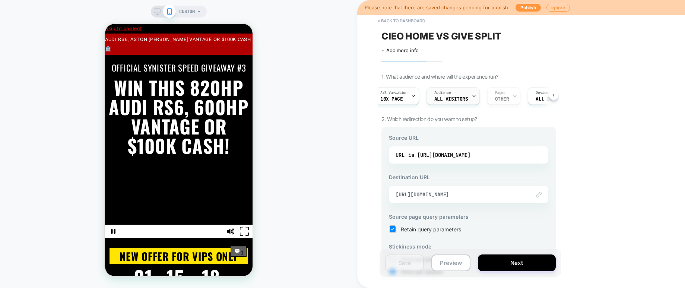
scroll to position [0, 0]
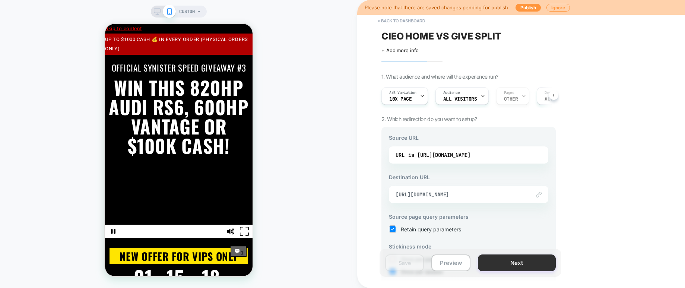
click at [512, 260] on button "Next" at bounding box center [517, 262] width 78 height 17
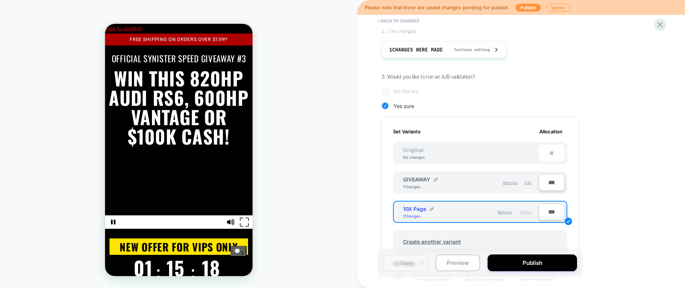
scroll to position [140, 0]
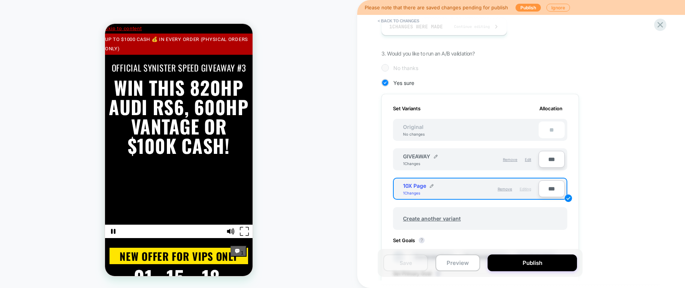
click at [465, 161] on div "GIVEAWAY 1 Changes" at bounding box center [437, 159] width 68 height 13
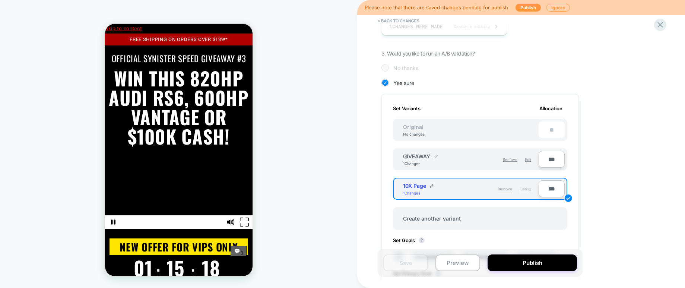
click at [435, 156] on img at bounding box center [436, 157] width 4 height 4
click at [465, 160] on img at bounding box center [465, 160] width 4 height 4
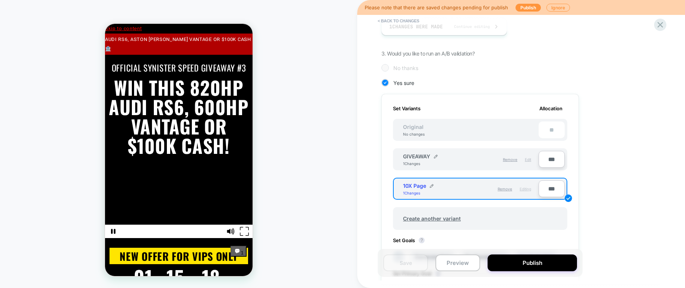
click at [528, 159] on span "Edit" at bounding box center [528, 159] width 6 height 4
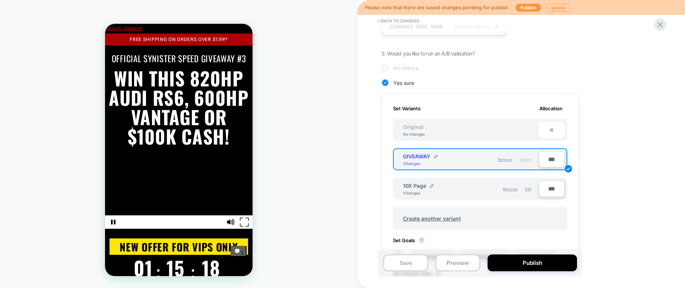
click at [541, 126] on div "**" at bounding box center [552, 129] width 26 height 17
click at [469, 128] on div "Original No changes **" at bounding box center [480, 130] width 174 height 22
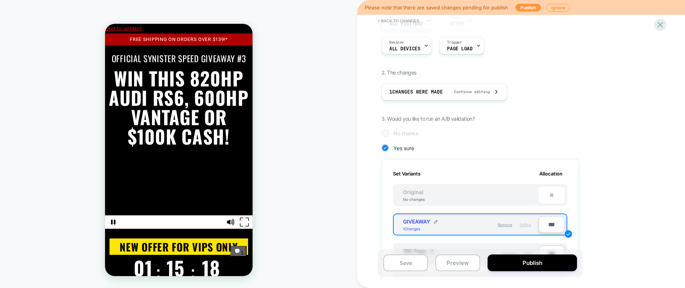
scroll to position [50, 0]
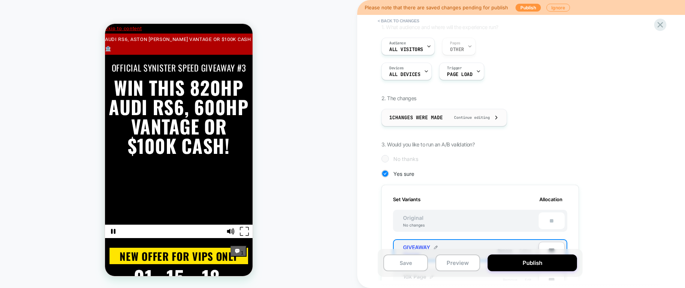
click at [467, 122] on div "1 Changes were made Continue editing" at bounding box center [444, 117] width 110 height 17
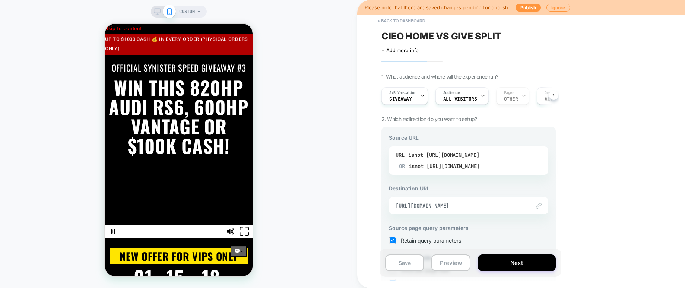
click at [399, 166] on div "URL isnot [URL][DOMAIN_NAME] OR isnot [URL][DOMAIN_NAME]" at bounding box center [469, 160] width 146 height 22
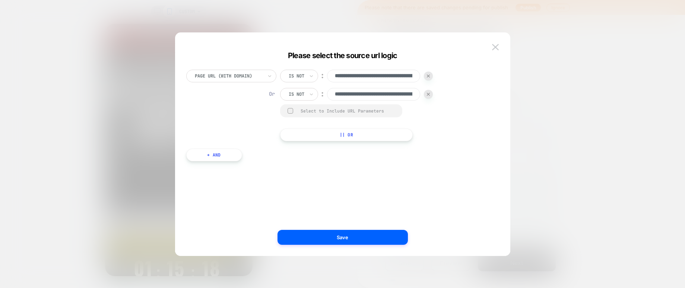
click at [431, 95] on div at bounding box center [428, 94] width 9 height 9
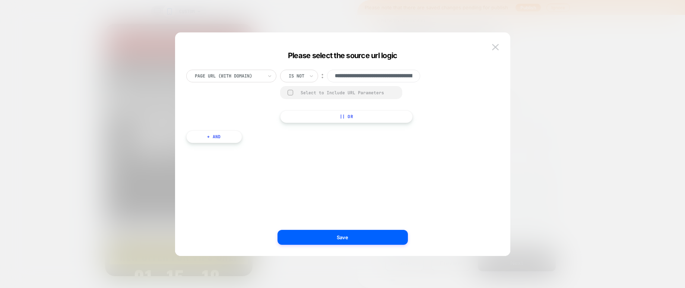
click at [291, 92] on div at bounding box center [291, 93] width 6 height 6
click at [292, 93] on rect at bounding box center [291, 93] width 6 height 6
click at [331, 114] on button "|| Or" at bounding box center [346, 116] width 133 height 13
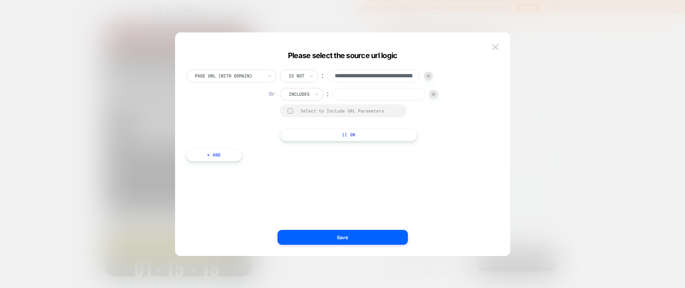
click at [301, 95] on div at bounding box center [299, 94] width 21 height 7
click at [302, 97] on div at bounding box center [299, 94] width 21 height 7
click at [300, 113] on div "Is" at bounding box center [312, 115] width 48 height 12
click at [370, 92] on input at bounding box center [363, 94] width 93 height 13
paste input "**********"
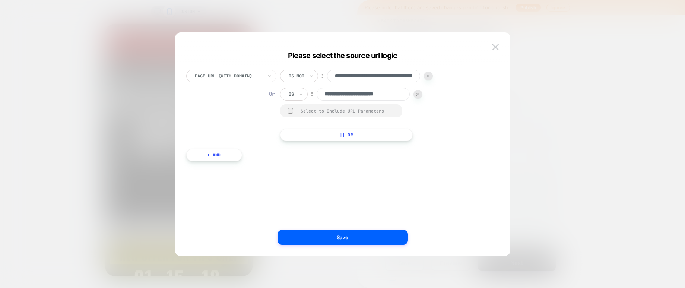
scroll to position [0, 4]
type input "**********"
click at [395, 73] on input "**********" at bounding box center [373, 76] width 93 height 13
click at [428, 152] on div "**********" at bounding box center [339, 151] width 313 height 186
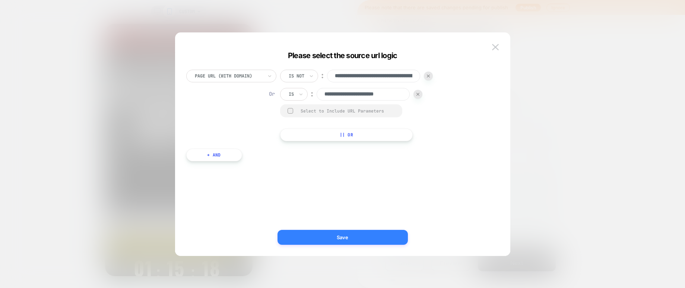
click at [341, 236] on button "Save" at bounding box center [343, 237] width 130 height 15
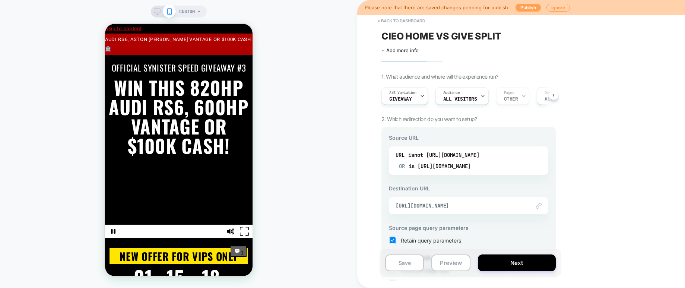
click at [528, 9] on button "Publish" at bounding box center [528, 8] width 25 height 8
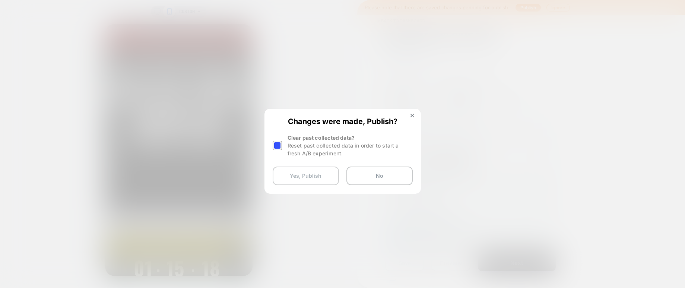
click at [308, 176] on button "Yes, Publish" at bounding box center [306, 176] width 66 height 19
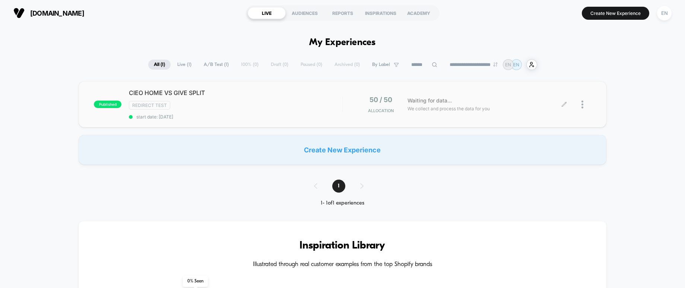
click at [565, 105] on icon at bounding box center [564, 105] width 6 height 6
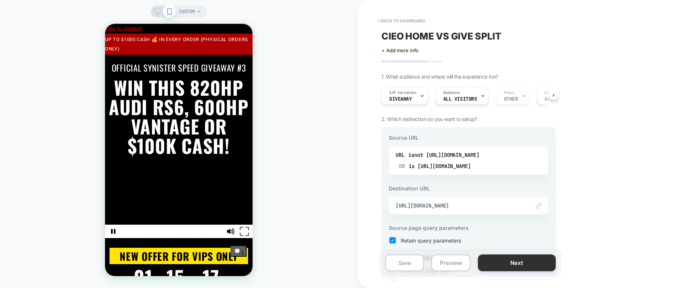
click at [507, 264] on button "Next" at bounding box center [517, 262] width 78 height 17
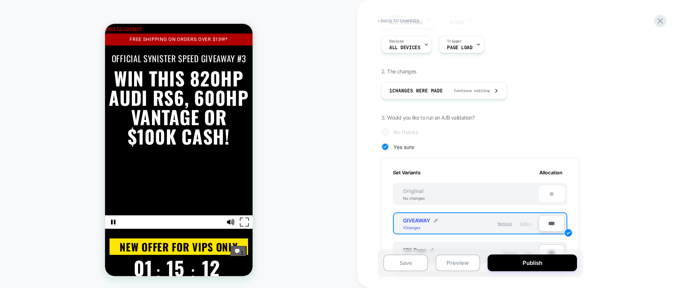
scroll to position [161, 0]
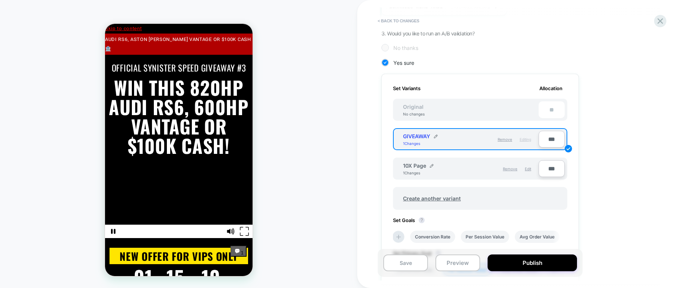
click at [540, 110] on div "**" at bounding box center [552, 109] width 26 height 17
click at [411, 115] on div "No changes" at bounding box center [414, 114] width 37 height 4
click at [551, 141] on input "***" at bounding box center [552, 139] width 26 height 17
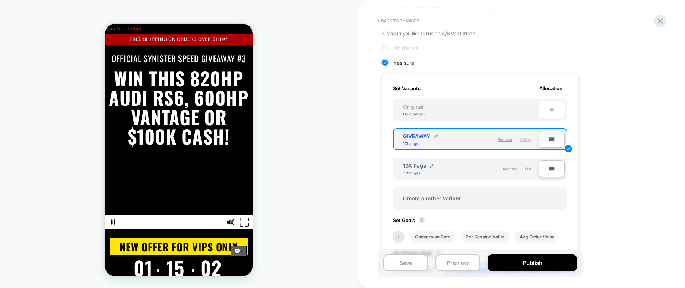
type input "***"
type input "**"
type input "***"
type input "**"
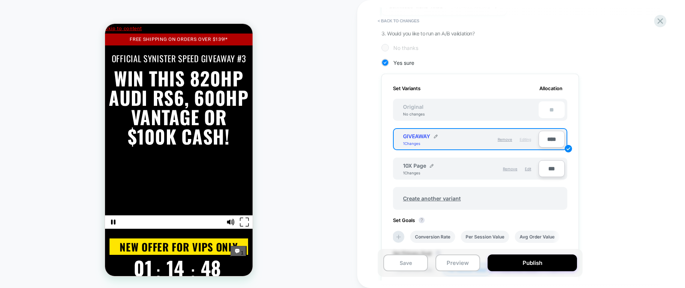
type input "****"
click at [553, 217] on div "Set Goals ? Conversion Rate Per Session Value Avg Order Value Revenue" at bounding box center [480, 230] width 174 height 26
click at [552, 139] on input "****" at bounding box center [552, 139] width 26 height 17
click at [551, 140] on input "****" at bounding box center [552, 139] width 26 height 17
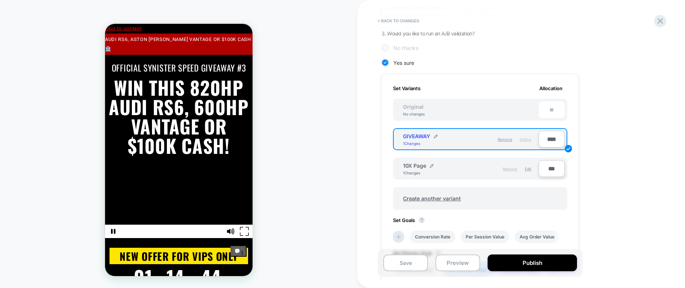
click at [513, 169] on span "Remove" at bounding box center [510, 169] width 15 height 4
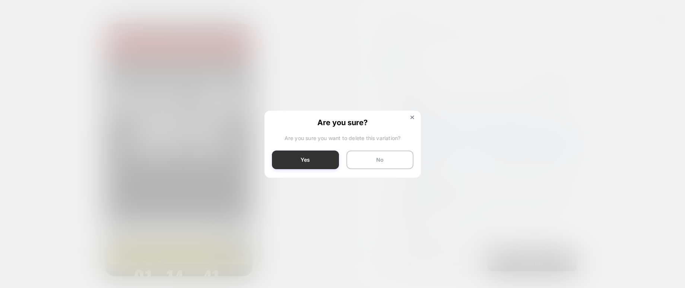
click at [306, 159] on button "Yes" at bounding box center [305, 159] width 67 height 19
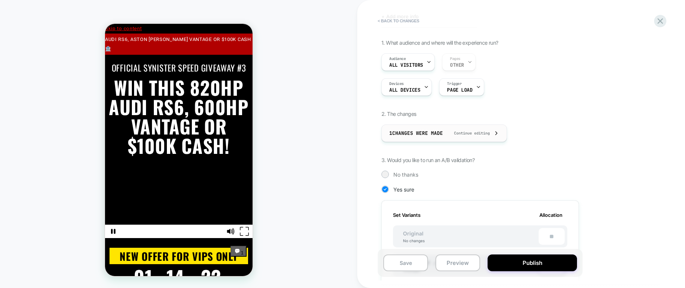
scroll to position [28, 0]
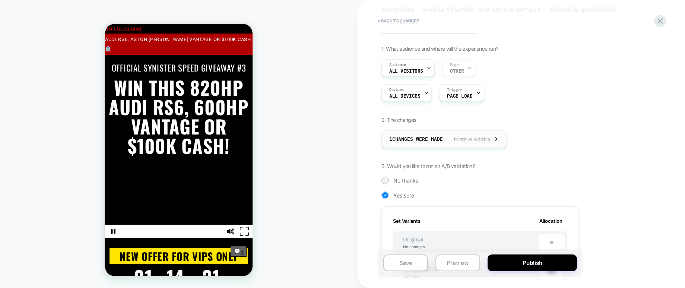
click at [458, 142] on div "1 Changes were made Continue editing" at bounding box center [444, 139] width 110 height 17
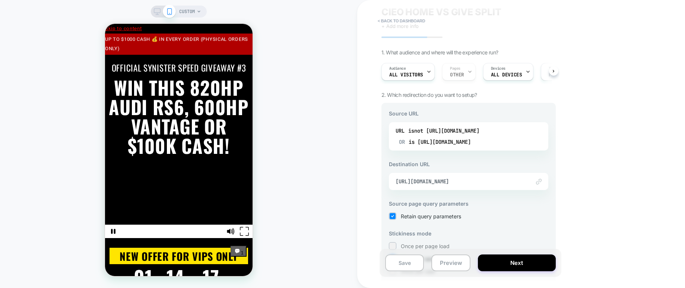
scroll to position [35, 0]
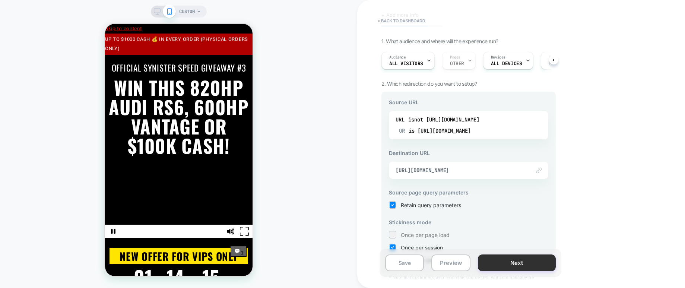
click at [517, 266] on button "Next" at bounding box center [517, 262] width 78 height 17
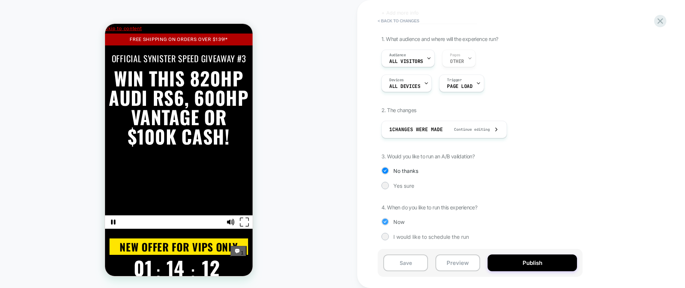
scroll to position [38, 0]
click at [531, 261] on button "Publish" at bounding box center [532, 262] width 89 height 17
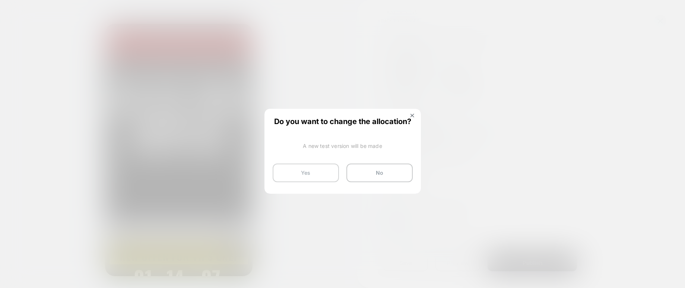
click at [317, 172] on button "Yes" at bounding box center [306, 173] width 66 height 19
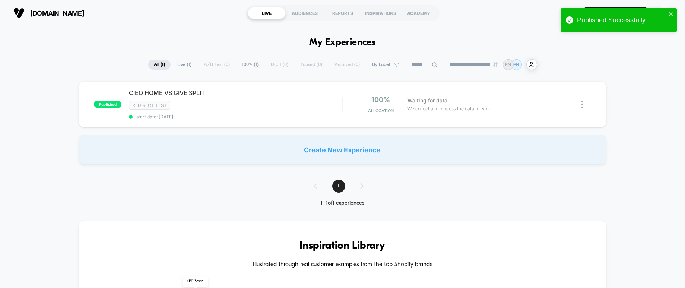
click at [329, 153] on div "Create New Experience" at bounding box center [342, 150] width 527 height 30
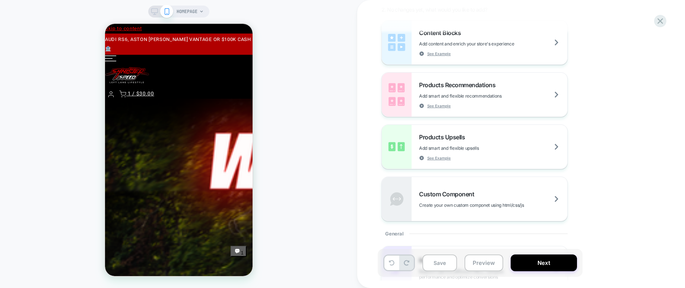
scroll to position [142, 0]
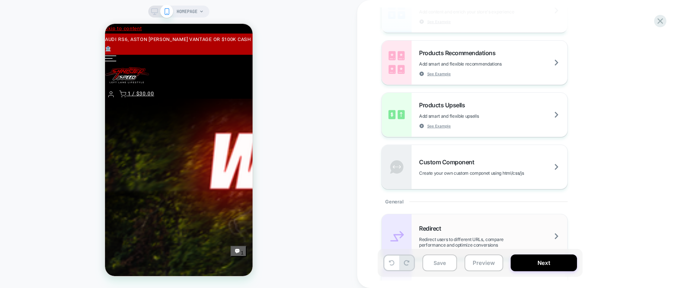
click at [488, 225] on div "Redirect Redirect users to different URLs, compare performance and optimize con…" at bounding box center [493, 236] width 148 height 23
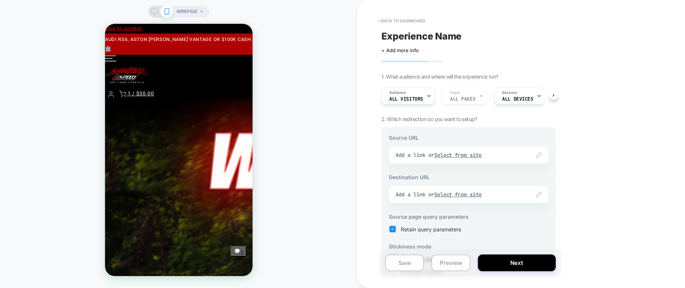
click at [515, 157] on div "Link to Add a link or Select from site" at bounding box center [468, 154] width 159 height 17
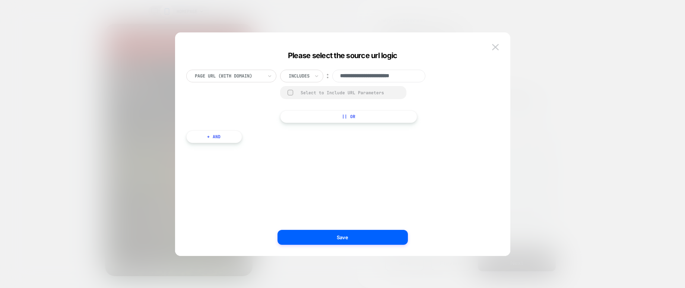
click at [301, 77] on div at bounding box center [299, 76] width 21 height 7
click at [302, 94] on div "Is" at bounding box center [312, 97] width 48 height 12
click at [313, 114] on button "|| Or" at bounding box center [342, 116] width 124 height 13
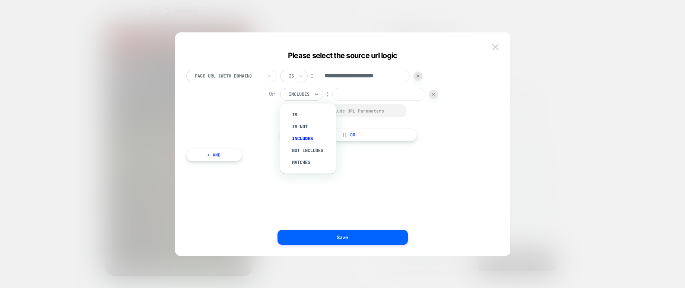
click at [305, 96] on div at bounding box center [299, 94] width 21 height 7
click at [301, 112] on div "Select to Include URL Parameters" at bounding box center [350, 111] width 98 height 6
click at [313, 95] on div "Includes" at bounding box center [301, 94] width 43 height 13
click at [294, 114] on div "Is" at bounding box center [312, 115] width 48 height 12
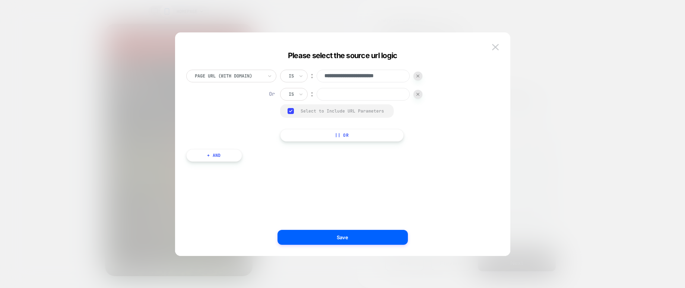
click at [337, 96] on input at bounding box center [363, 94] width 93 height 13
paste input "**********"
type input "**********"
click at [429, 124] on div "**********" at bounding box center [338, 106] width 305 height 72
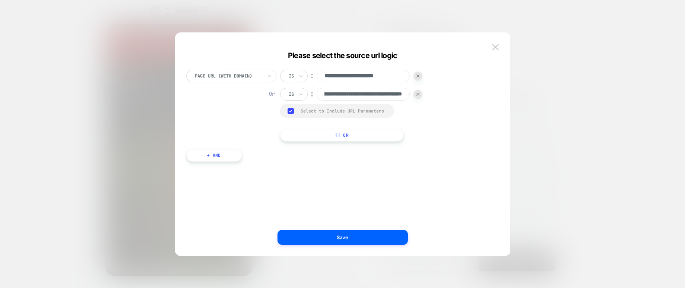
scroll to position [0, 0]
click at [396, 95] on input "**********" at bounding box center [363, 94] width 93 height 13
click at [392, 74] on input "**********" at bounding box center [363, 76] width 93 height 13
click at [446, 73] on div "**********" at bounding box center [338, 106] width 305 height 72
click at [418, 77] on div at bounding box center [417, 76] width 9 height 9
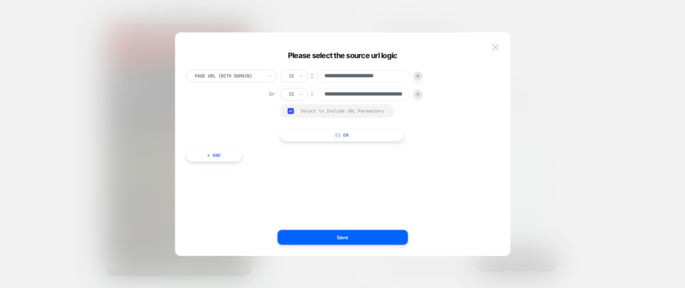
type input "**********"
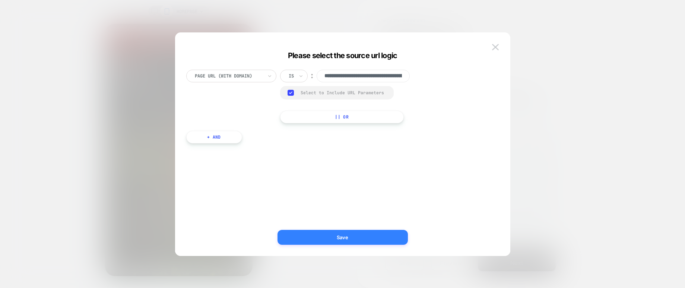
click at [358, 234] on button "Save" at bounding box center [343, 237] width 130 height 15
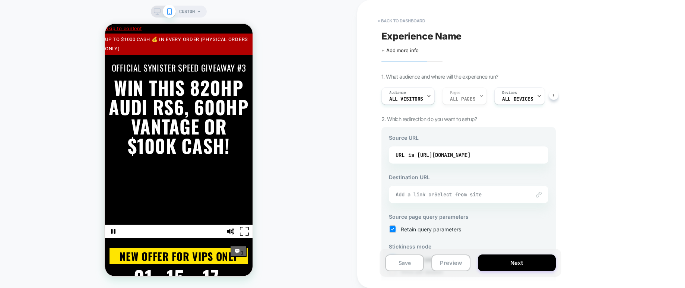
click at [415, 193] on div "Add a link or Select from site" at bounding box center [459, 194] width 127 height 7
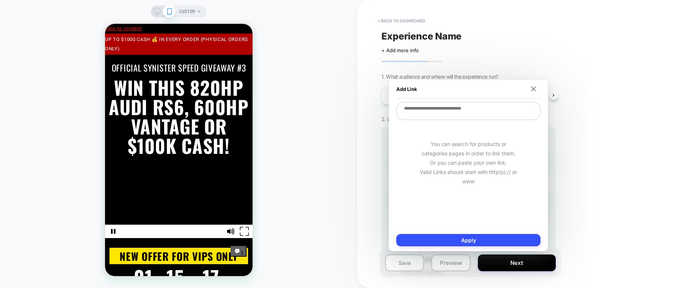
click at [427, 118] on textarea at bounding box center [468, 111] width 144 height 18
paste textarea "**********"
type textarea "*"
type textarea "**********"
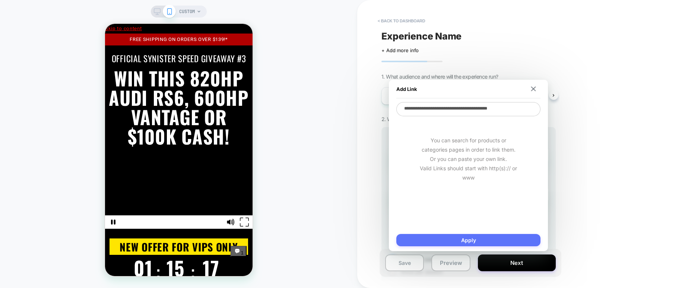
click at [470, 241] on button "Apply" at bounding box center [468, 240] width 144 height 12
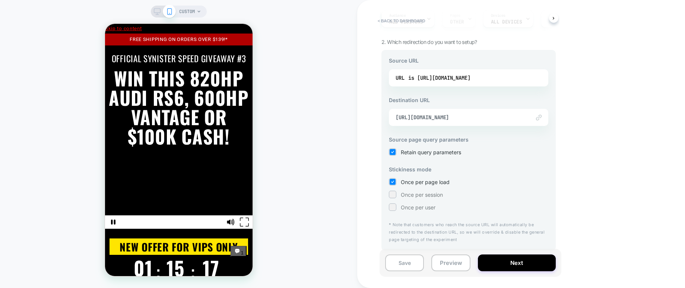
scroll to position [77, 0]
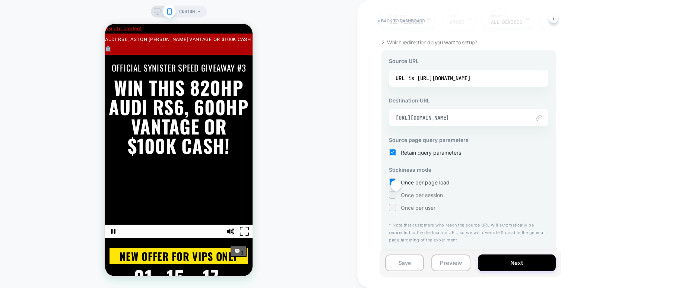
click at [396, 196] on div at bounding box center [392, 194] width 7 height 7
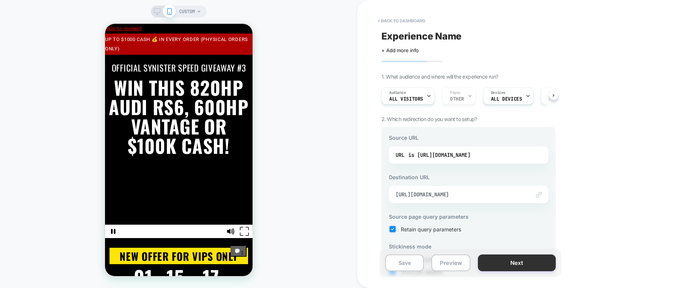
click at [517, 261] on button "Next" at bounding box center [517, 262] width 78 height 17
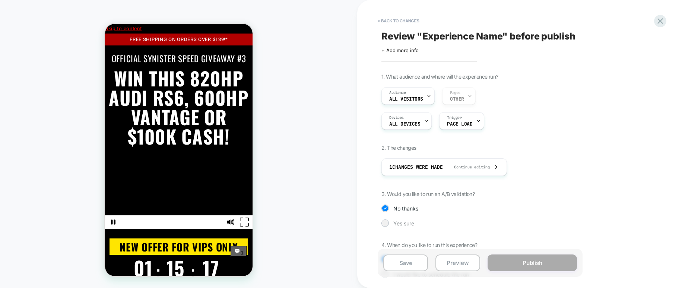
scroll to position [10, 0]
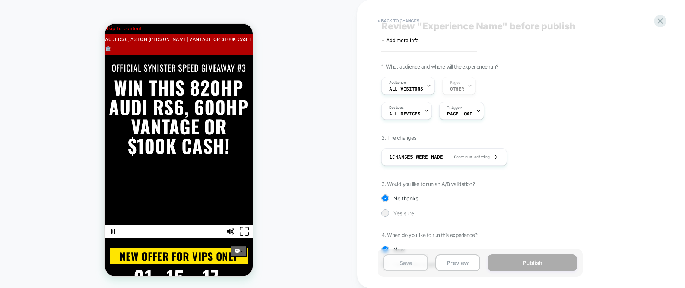
click at [406, 264] on button "Save" at bounding box center [405, 262] width 45 height 17
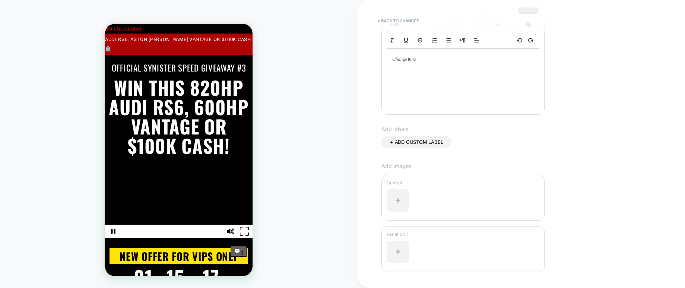
scroll to position [187, 0]
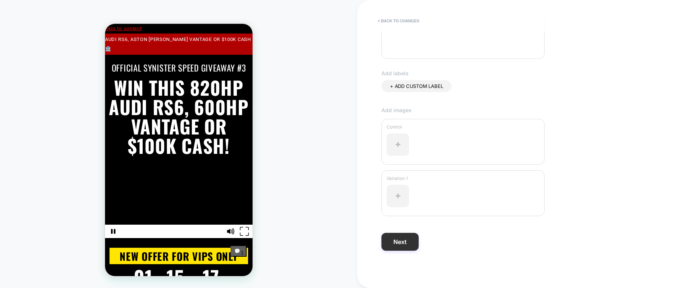
type input "**********"
click at [406, 242] on button "Next" at bounding box center [399, 242] width 37 height 18
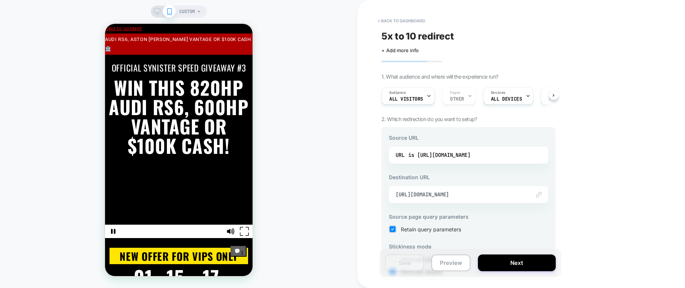
scroll to position [77, 0]
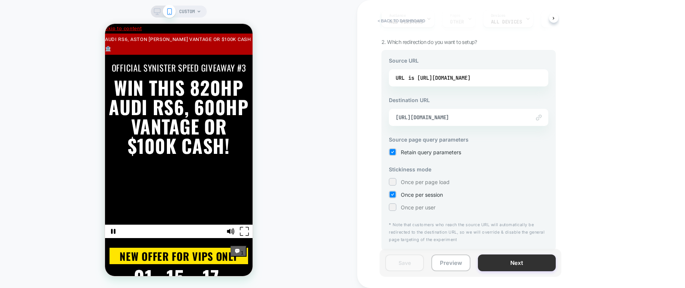
click at [506, 266] on button "Next" at bounding box center [517, 262] width 78 height 17
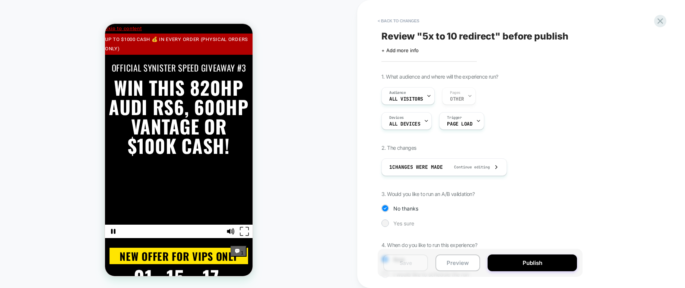
scroll to position [38, 0]
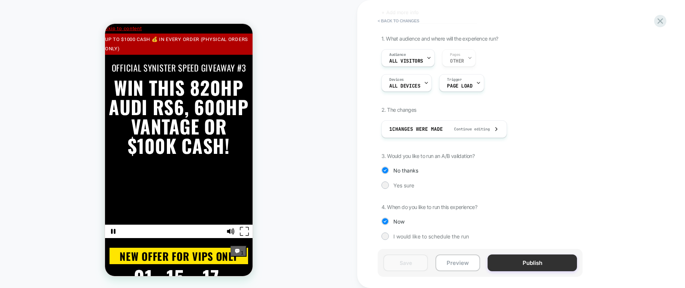
click at [526, 261] on button "Publish" at bounding box center [532, 262] width 89 height 17
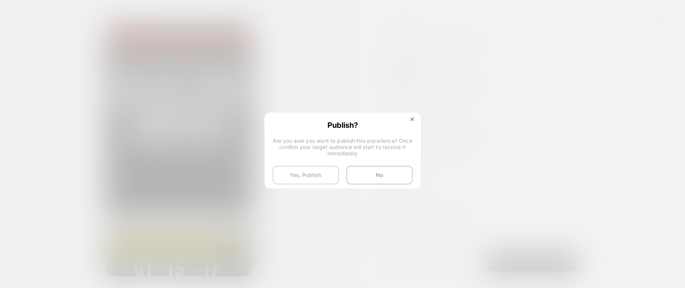
click at [314, 175] on button "Yes, Publish" at bounding box center [306, 175] width 66 height 19
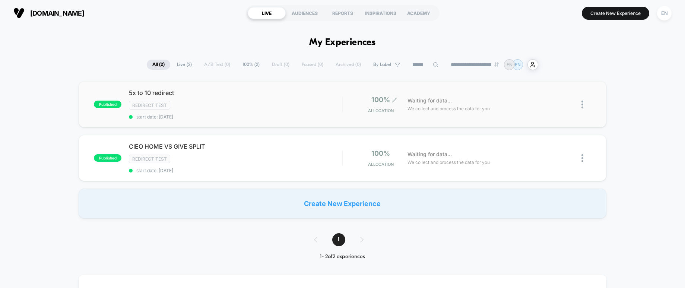
click at [386, 99] on span "100%" at bounding box center [380, 100] width 19 height 8
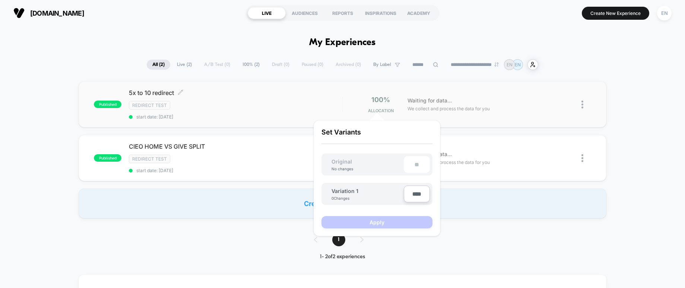
click at [269, 93] on span "5x to 10 redirect Click to edit experience details" at bounding box center [235, 92] width 213 height 7
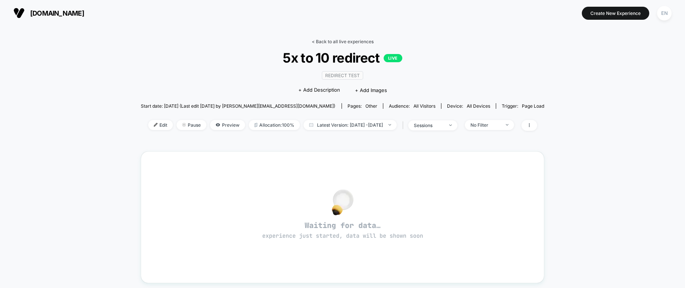
click at [334, 42] on link "< Back to all live experiences" at bounding box center [343, 42] width 62 height 6
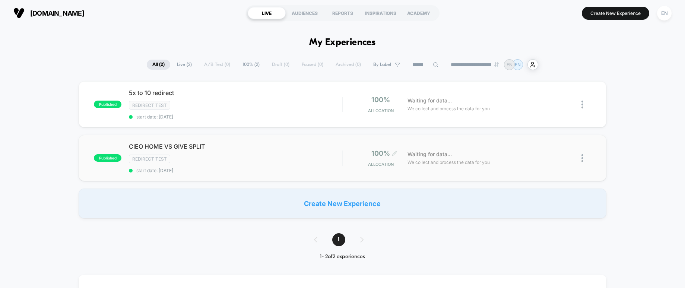
click at [396, 153] on icon at bounding box center [395, 154] width 6 height 6
